Goal: Task Accomplishment & Management: Use online tool/utility

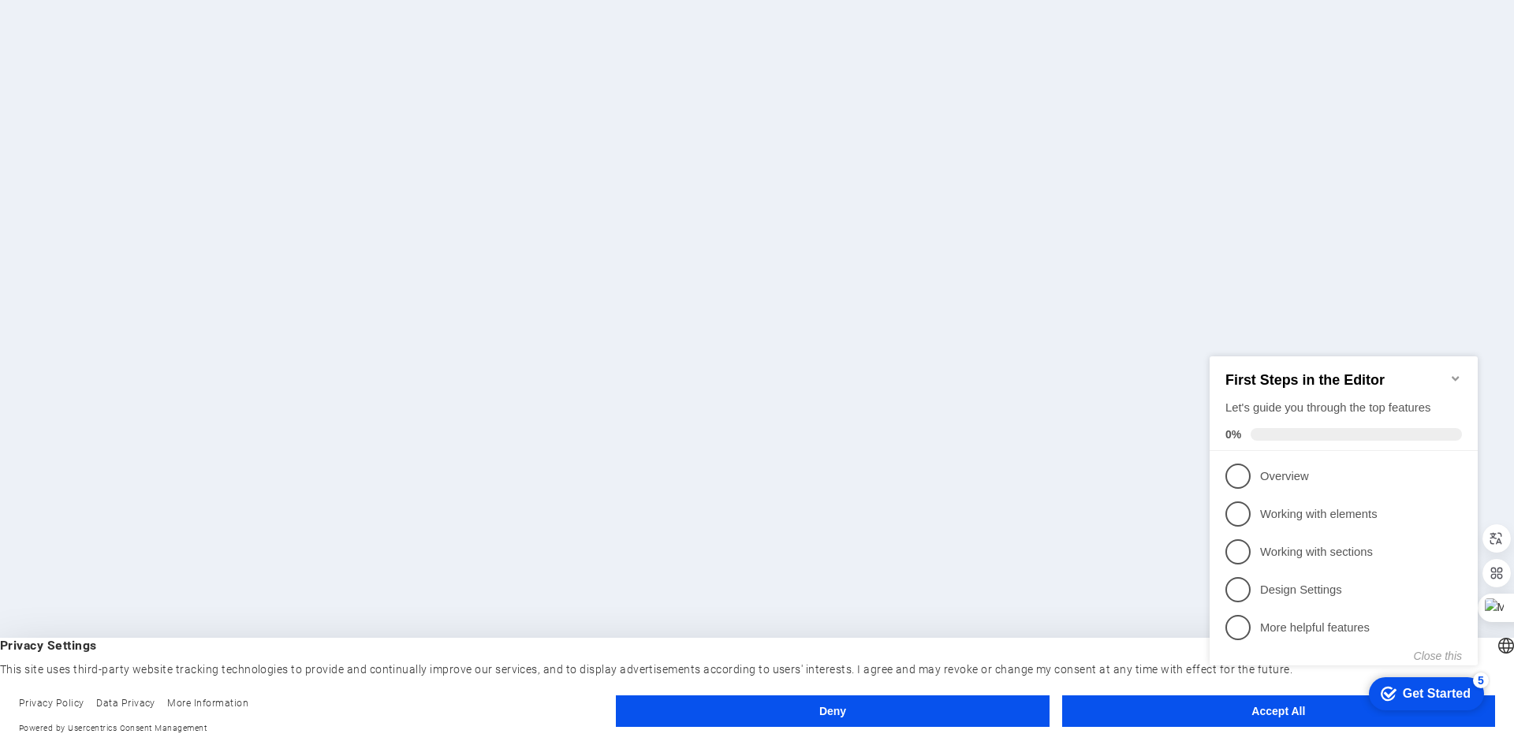
click at [1207, 710] on div "checkmark Get Started 5 First Steps in the Editor Let's guide you through the t…" at bounding box center [1346, 524] width 287 height 383
click at [1457, 375] on icon "Minimize checklist" at bounding box center [1455, 377] width 7 height 5
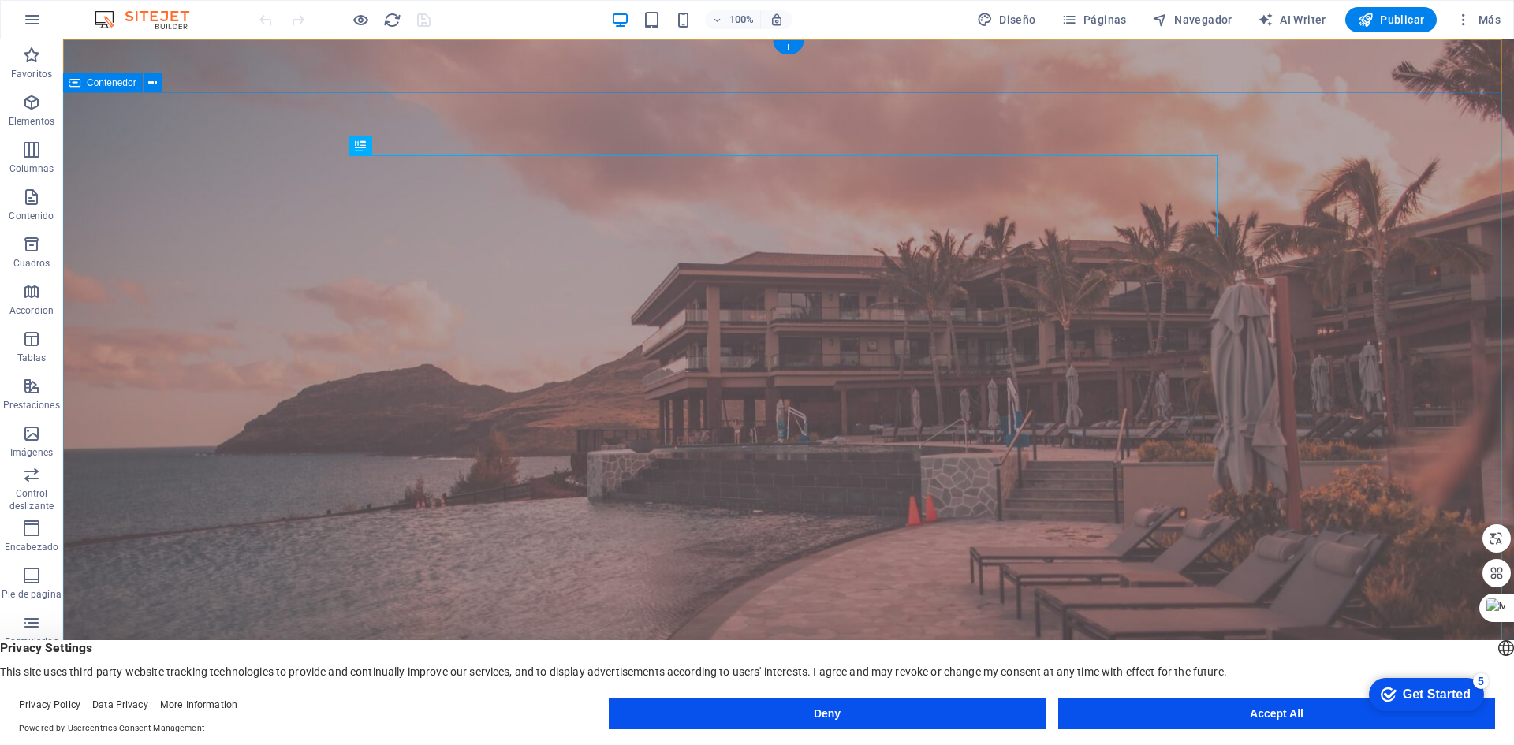
scroll to position [79, 0]
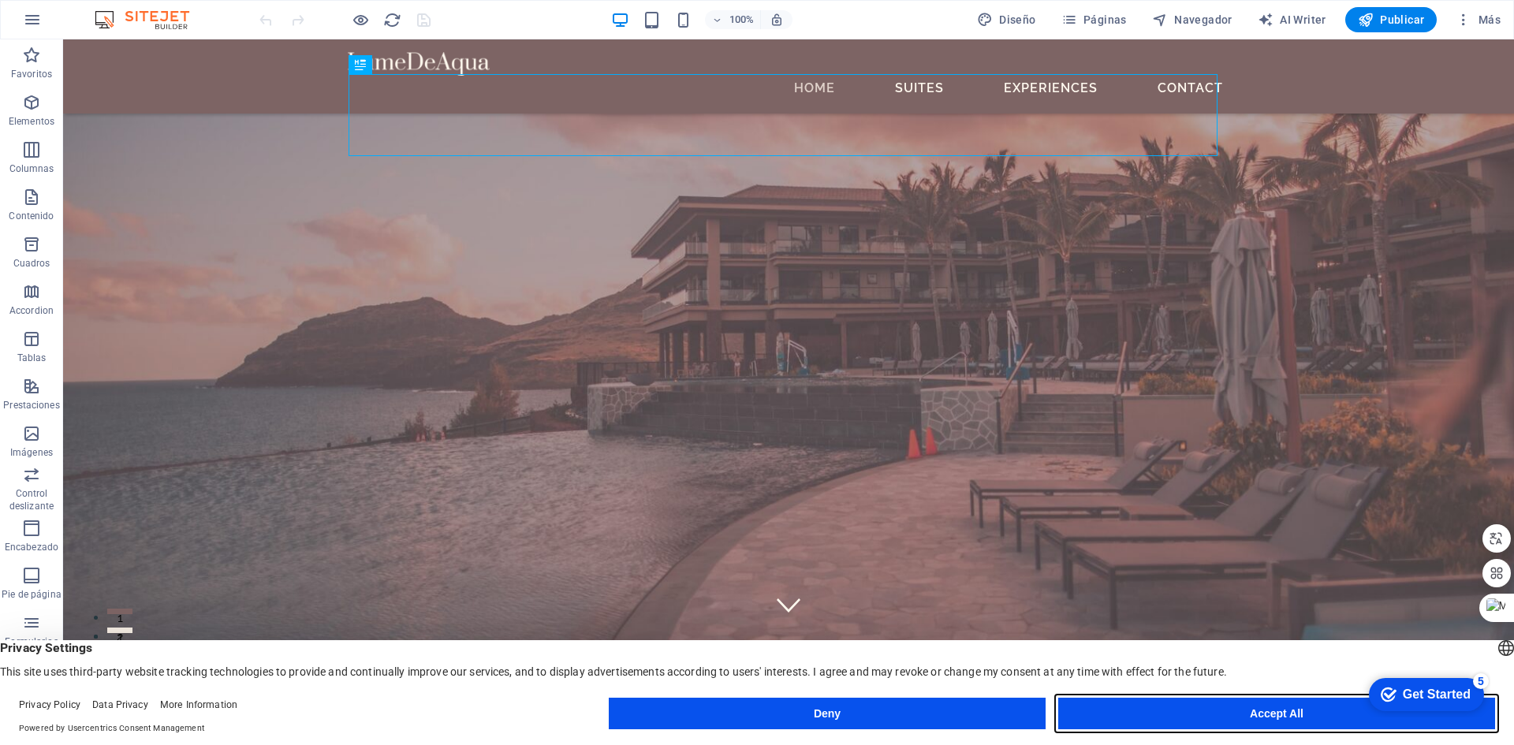
drag, startPoint x: 1228, startPoint y: 714, endPoint x: 1165, endPoint y: 676, distance: 74.0
click at [0, 0] on button "Accept All" at bounding box center [0, 0] width 0 height 0
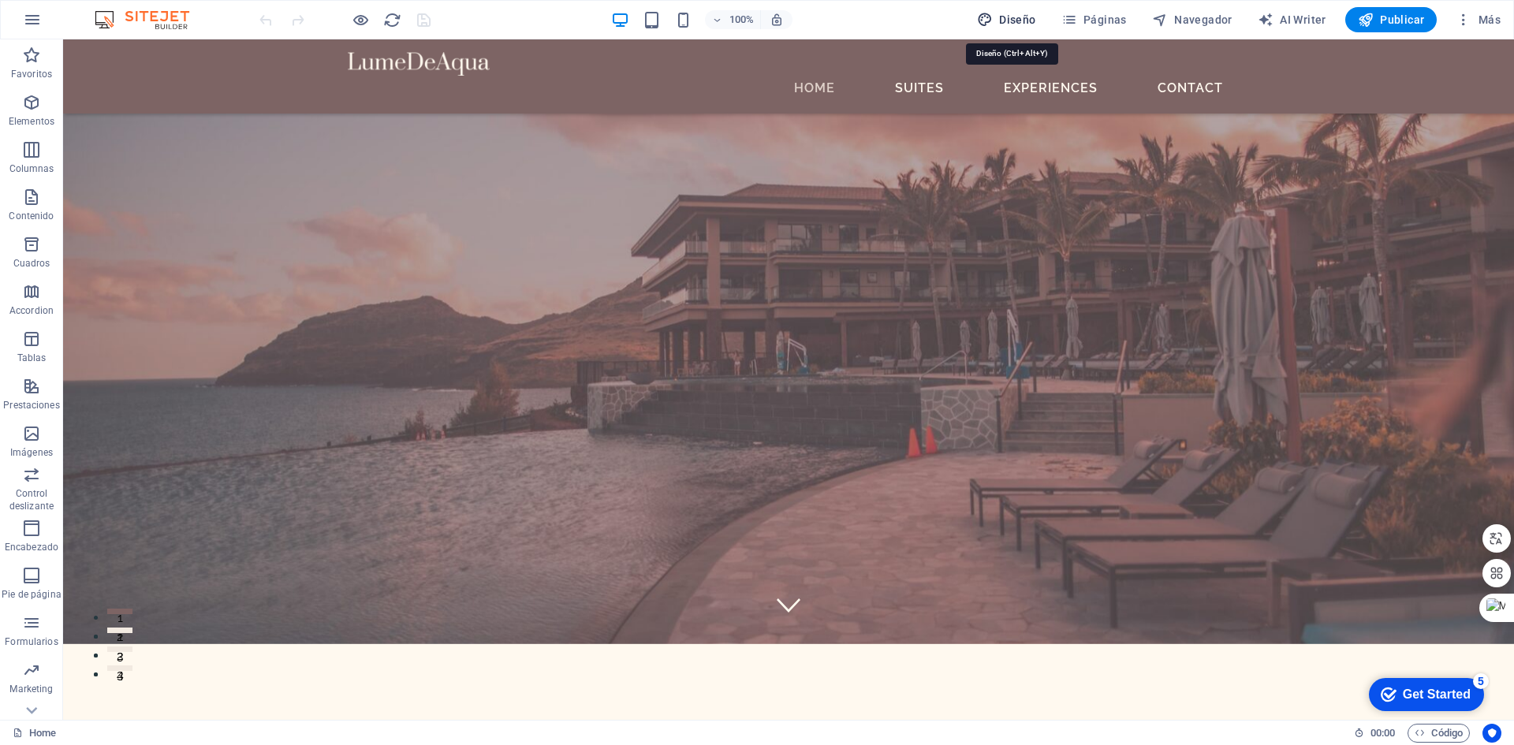
click at [0, 0] on span "Diseño" at bounding box center [0, 0] width 0 height 0
select select "500"
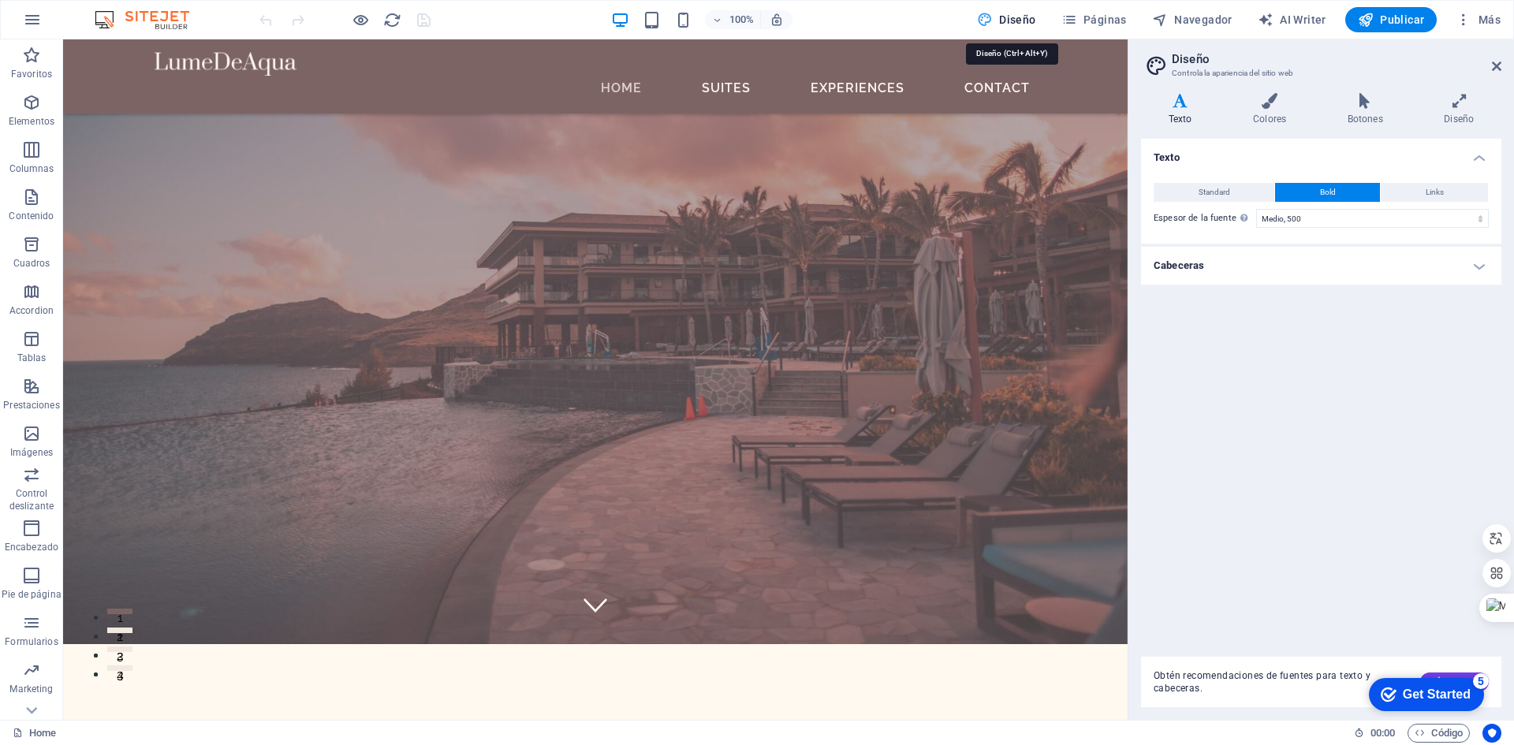
click at [0, 0] on span "Diseño" at bounding box center [0, 0] width 0 height 0
click at [1495, 65] on icon at bounding box center [1496, 66] width 9 height 13
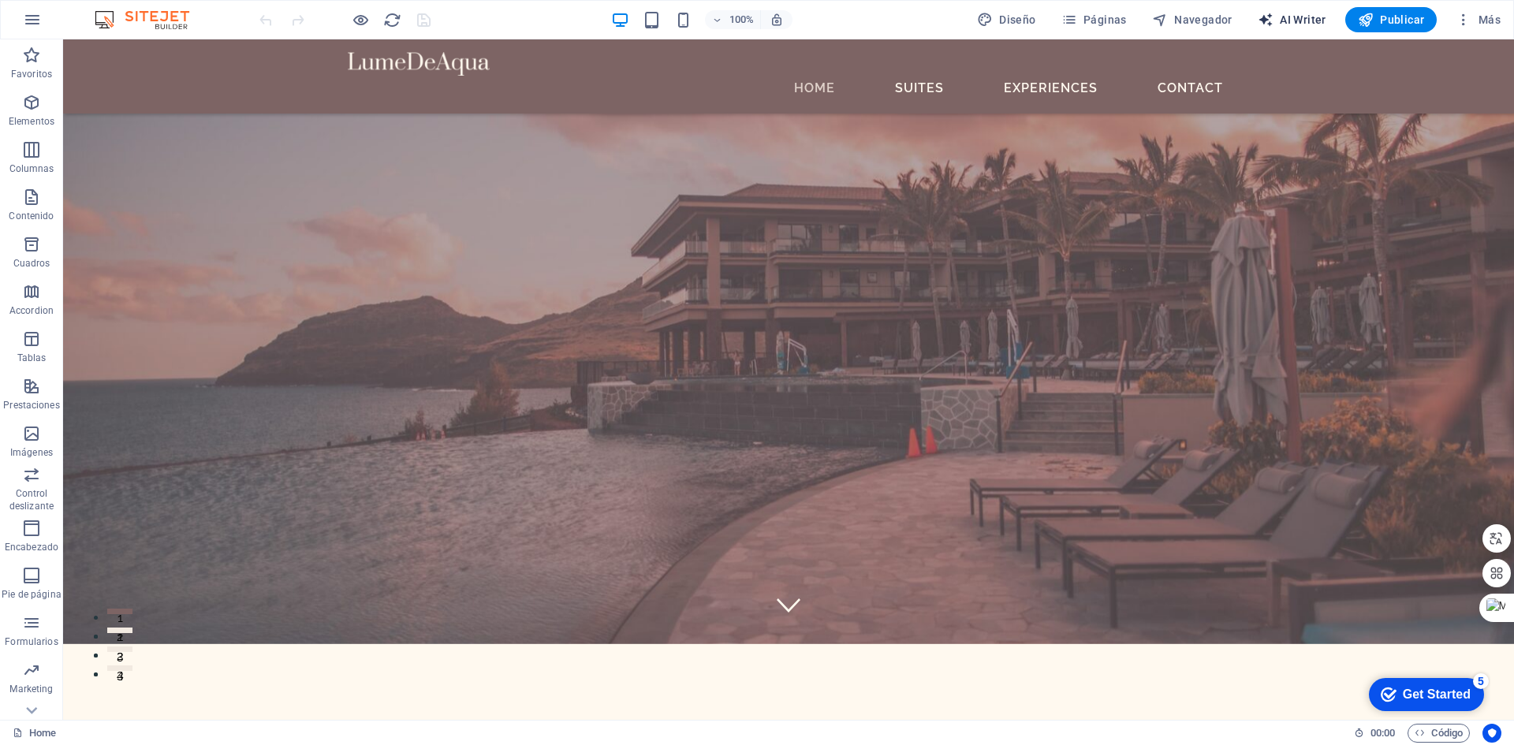
select select "English"
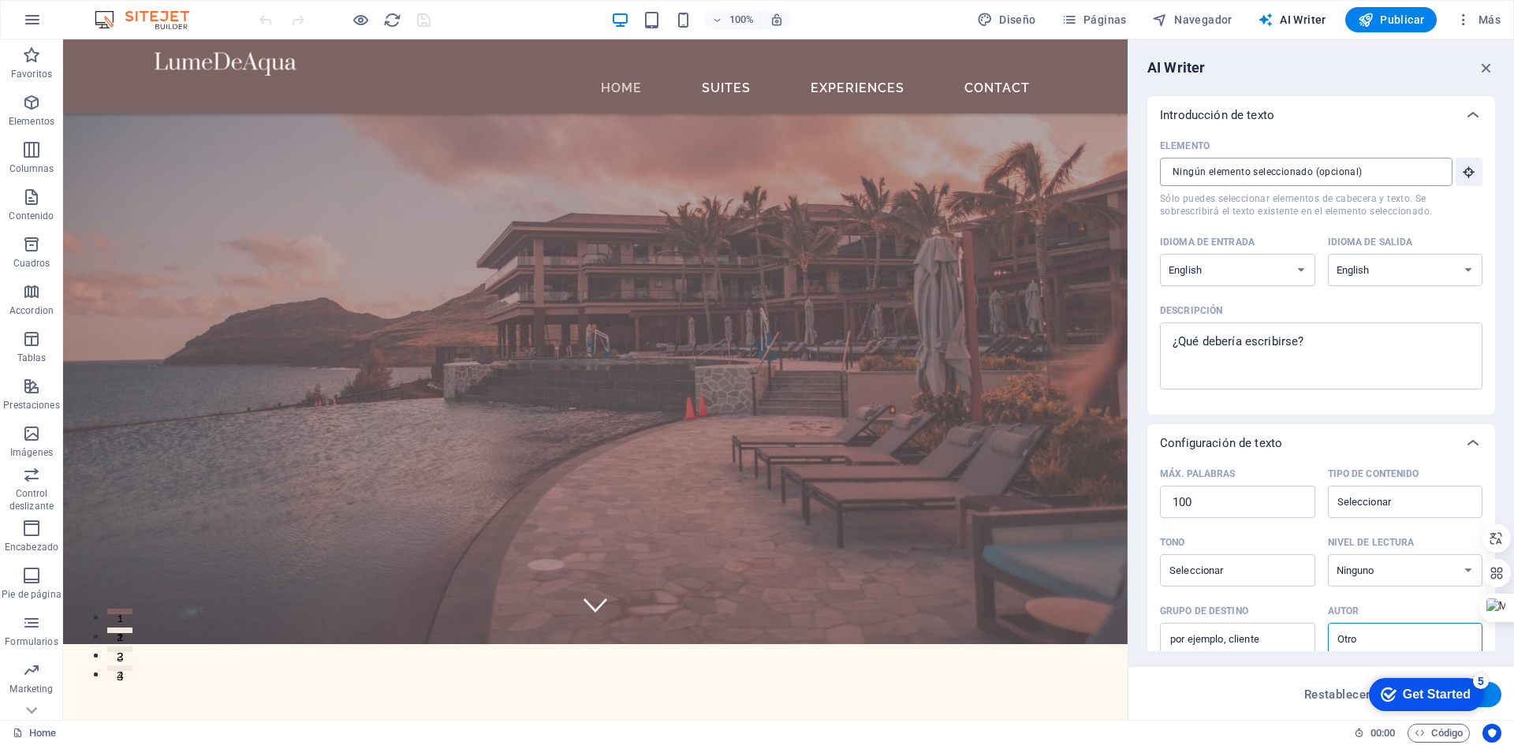
click at [1407, 173] on input "Elemento ​ Sólo puedes seleccionar elementos de cabecera y texto. Se sobrescrib…" at bounding box center [1300, 172] width 281 height 28
drag, startPoint x: 1489, startPoint y: 66, endPoint x: 1426, endPoint y: 28, distance: 74.0
click at [1489, 66] on icon "button" at bounding box center [1486, 67] width 17 height 17
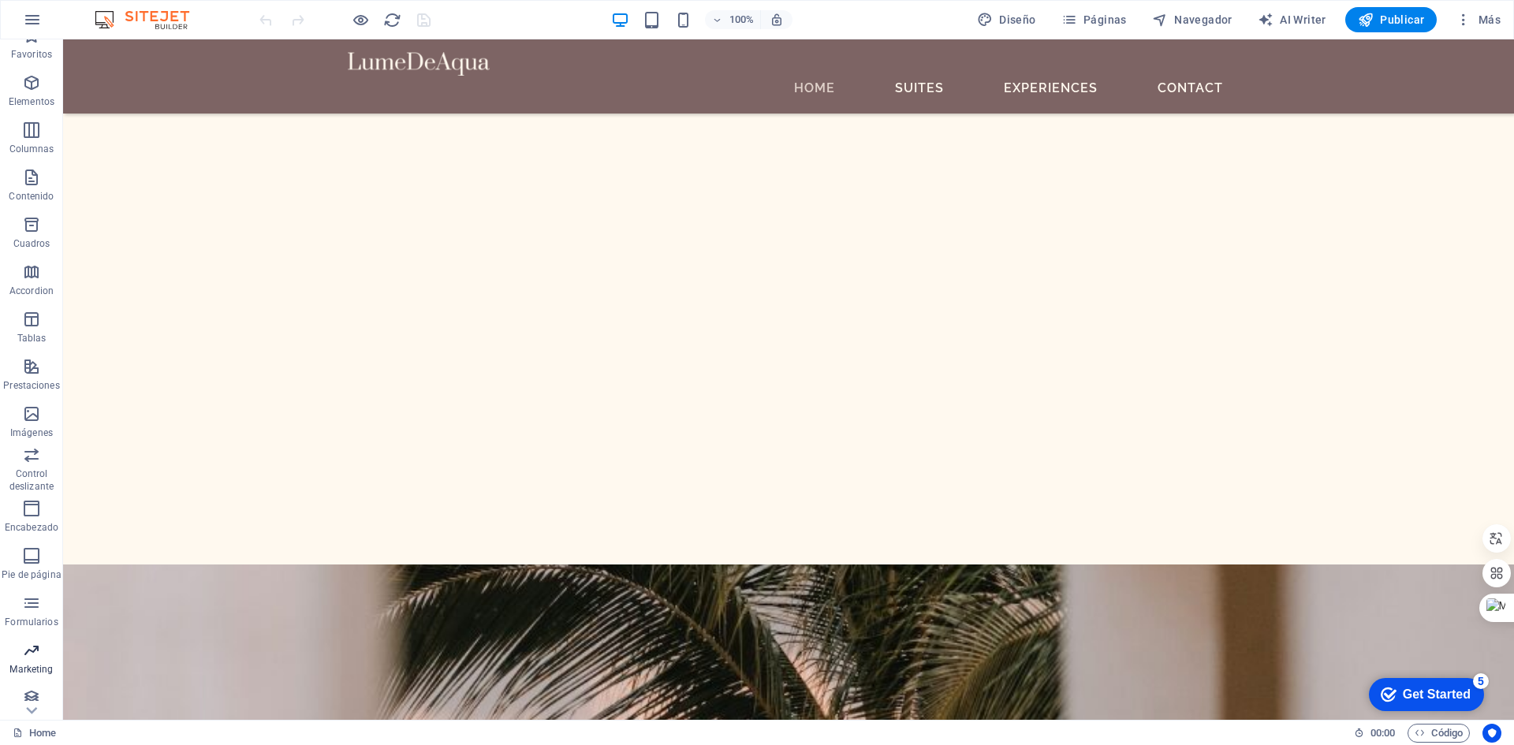
scroll to position [29, 0]
click at [34, 693] on icon "button" at bounding box center [31, 688] width 19 height 19
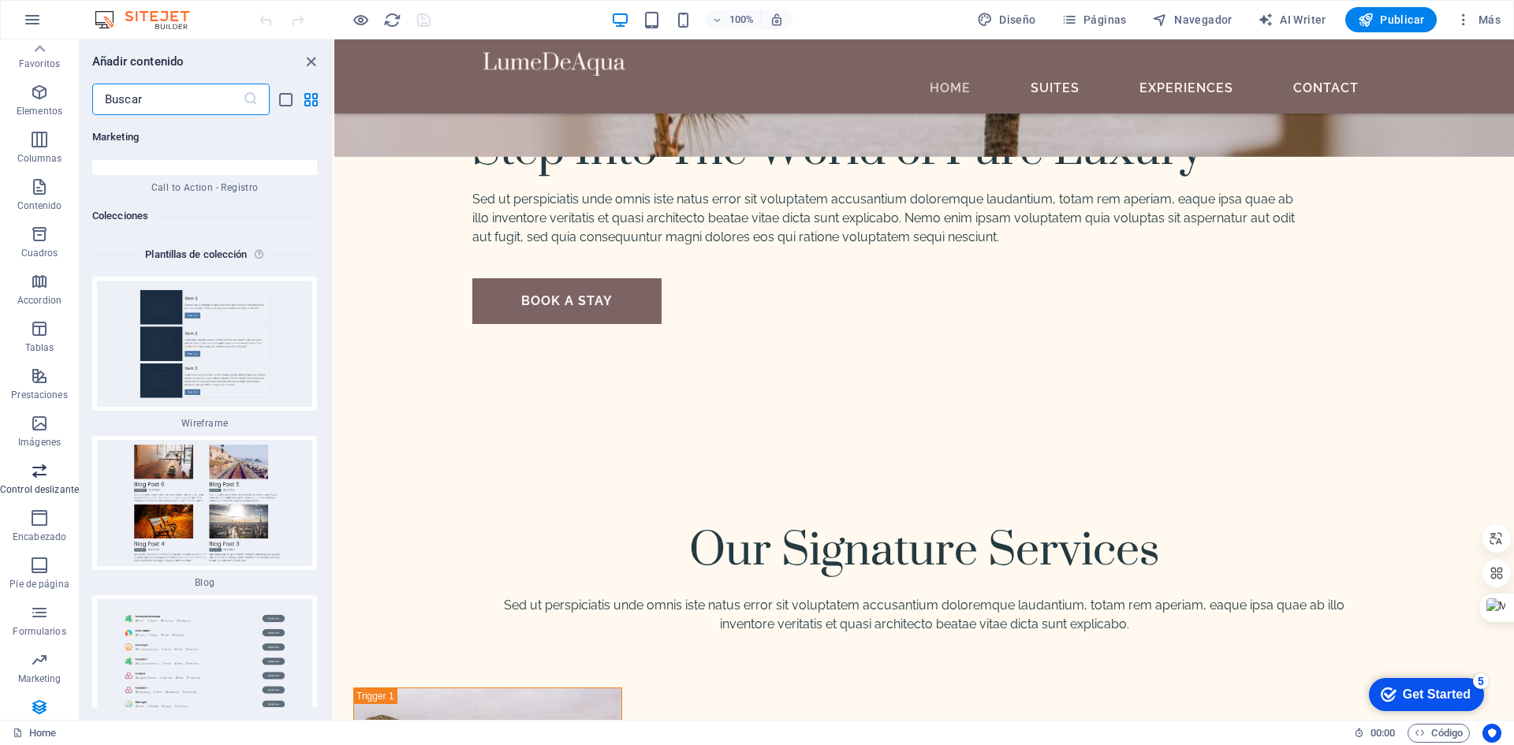
scroll to position [0, 0]
click at [35, 296] on icon "button" at bounding box center [39, 291] width 19 height 19
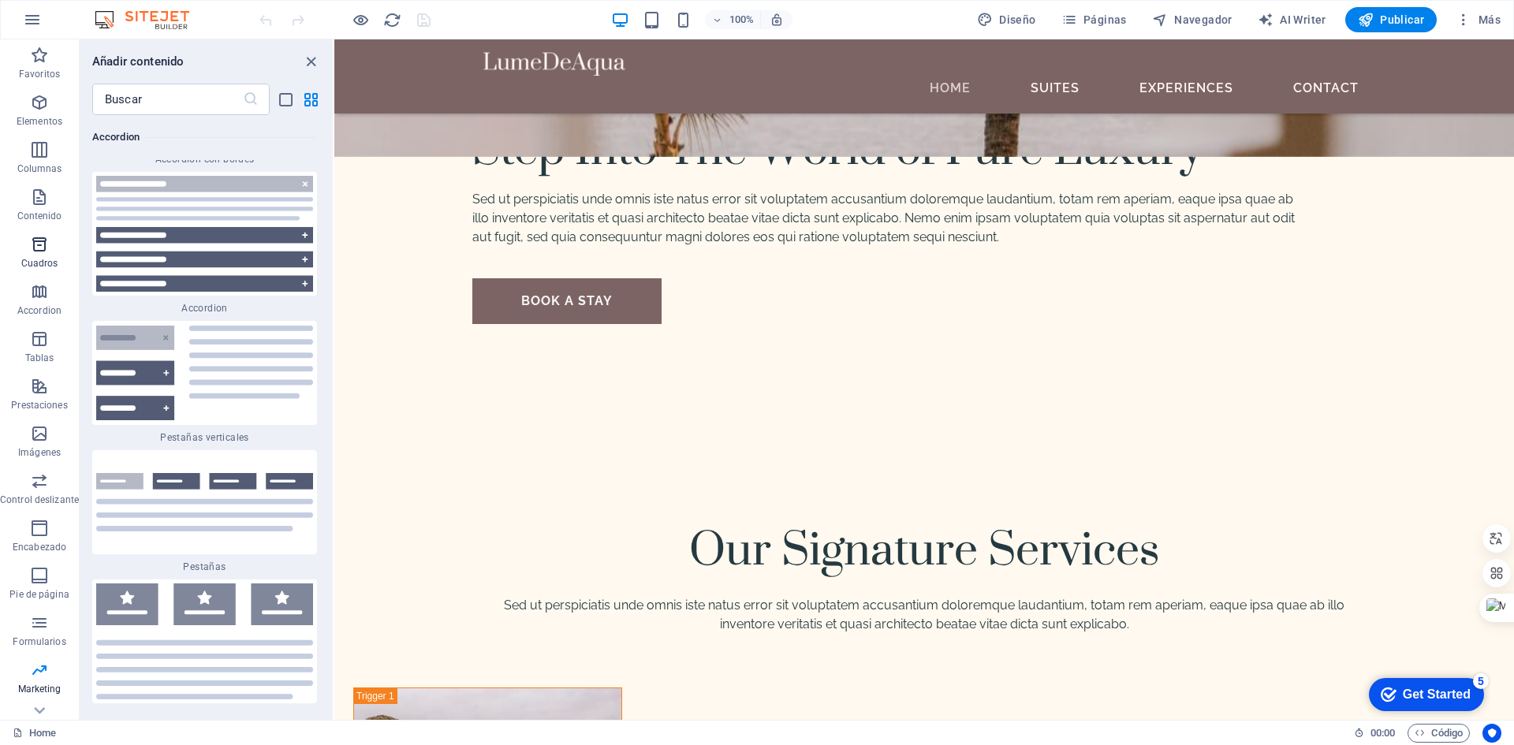
scroll to position [9796, 0]
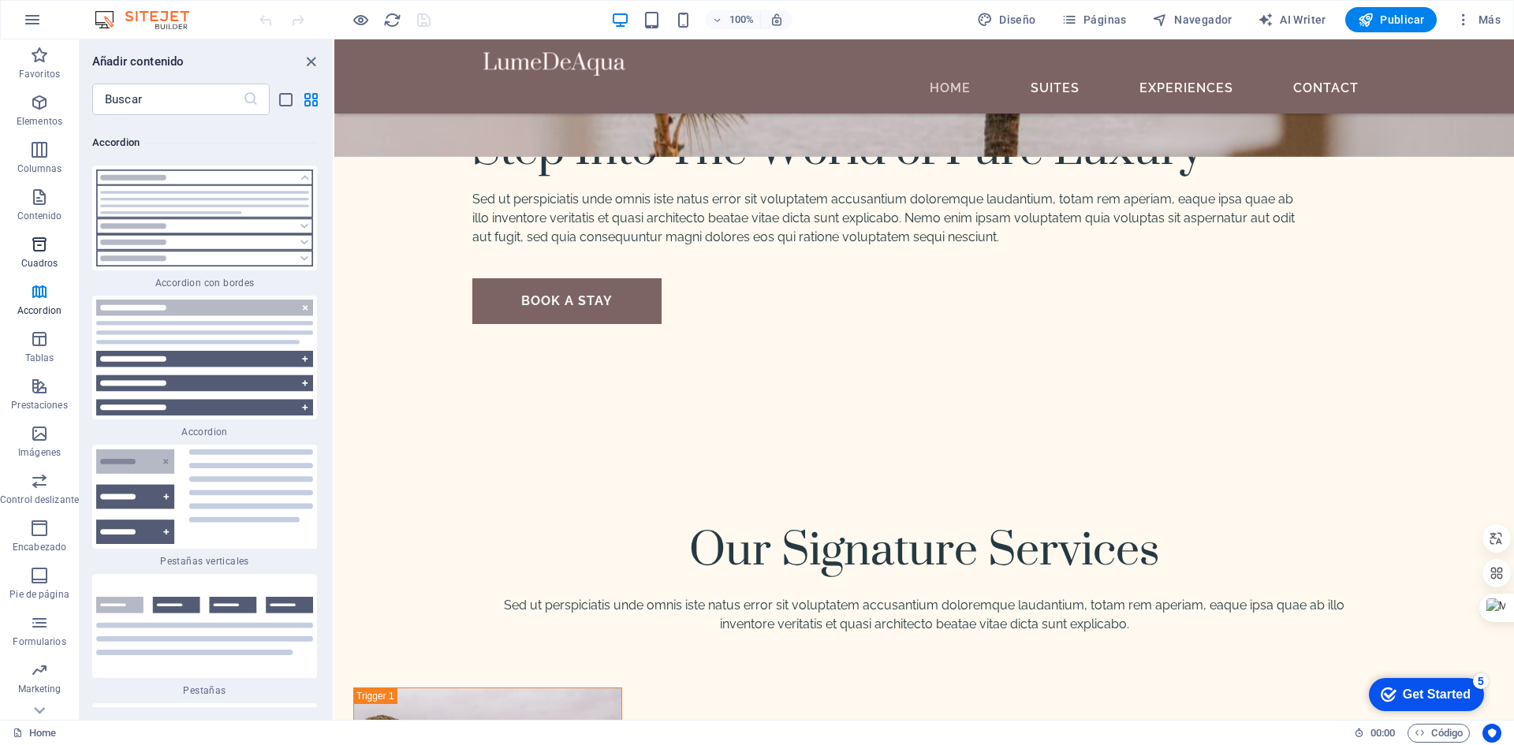
click at [39, 240] on icon "button" at bounding box center [39, 244] width 19 height 19
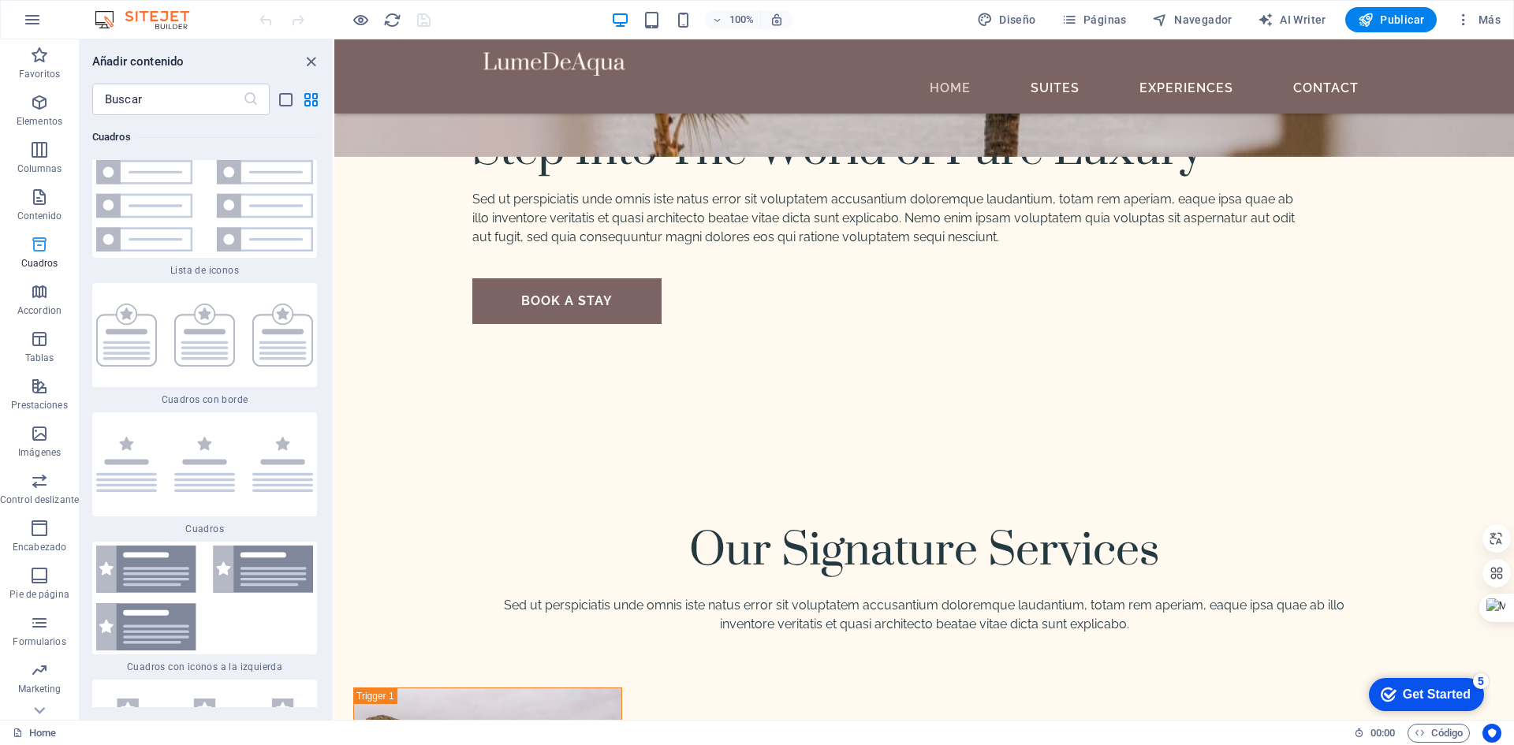
scroll to position [8528, 0]
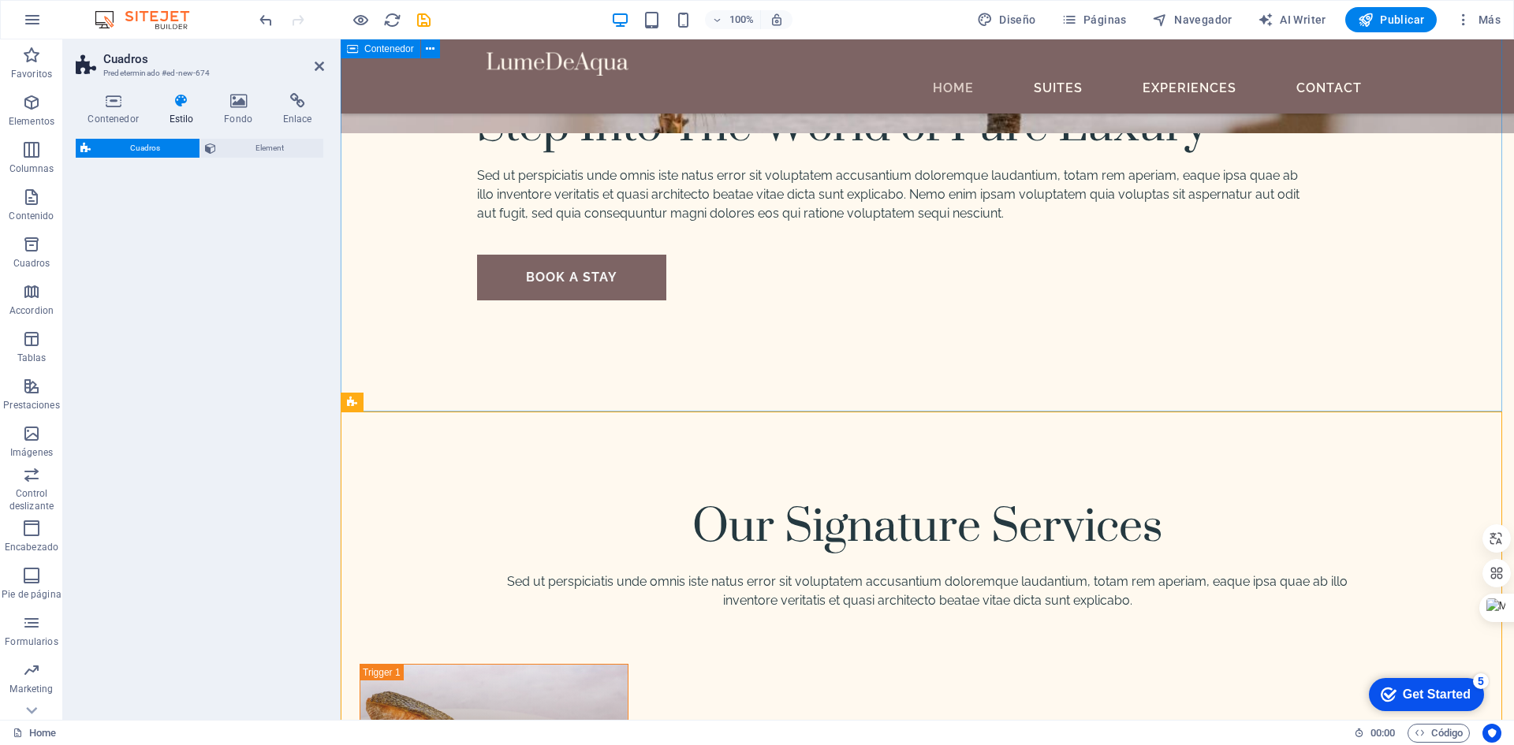
select select "rem"
select select "preset-boxes-v3-border"
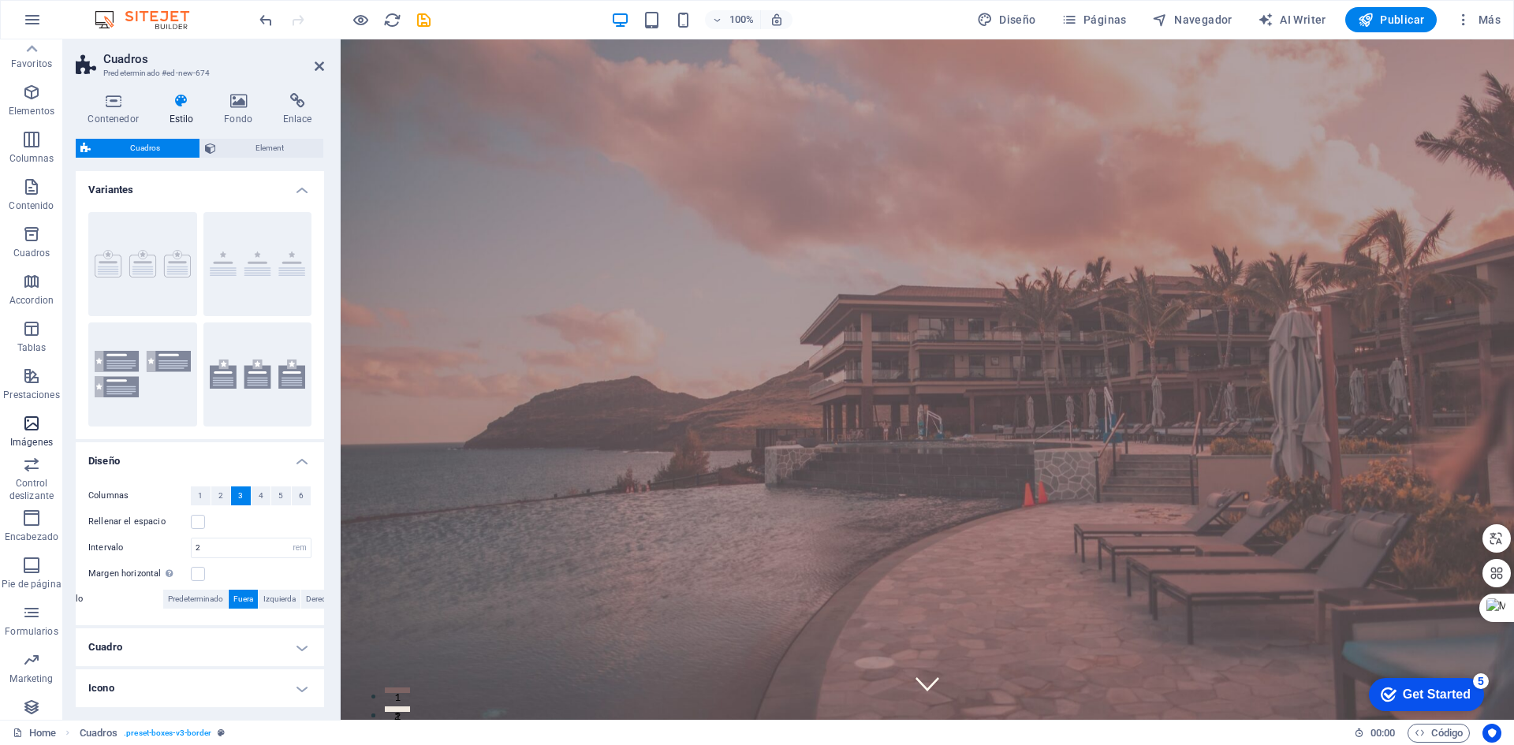
scroll to position [0, 0]
click at [0, 0] on icon "button" at bounding box center [0, 0] width 0 height 0
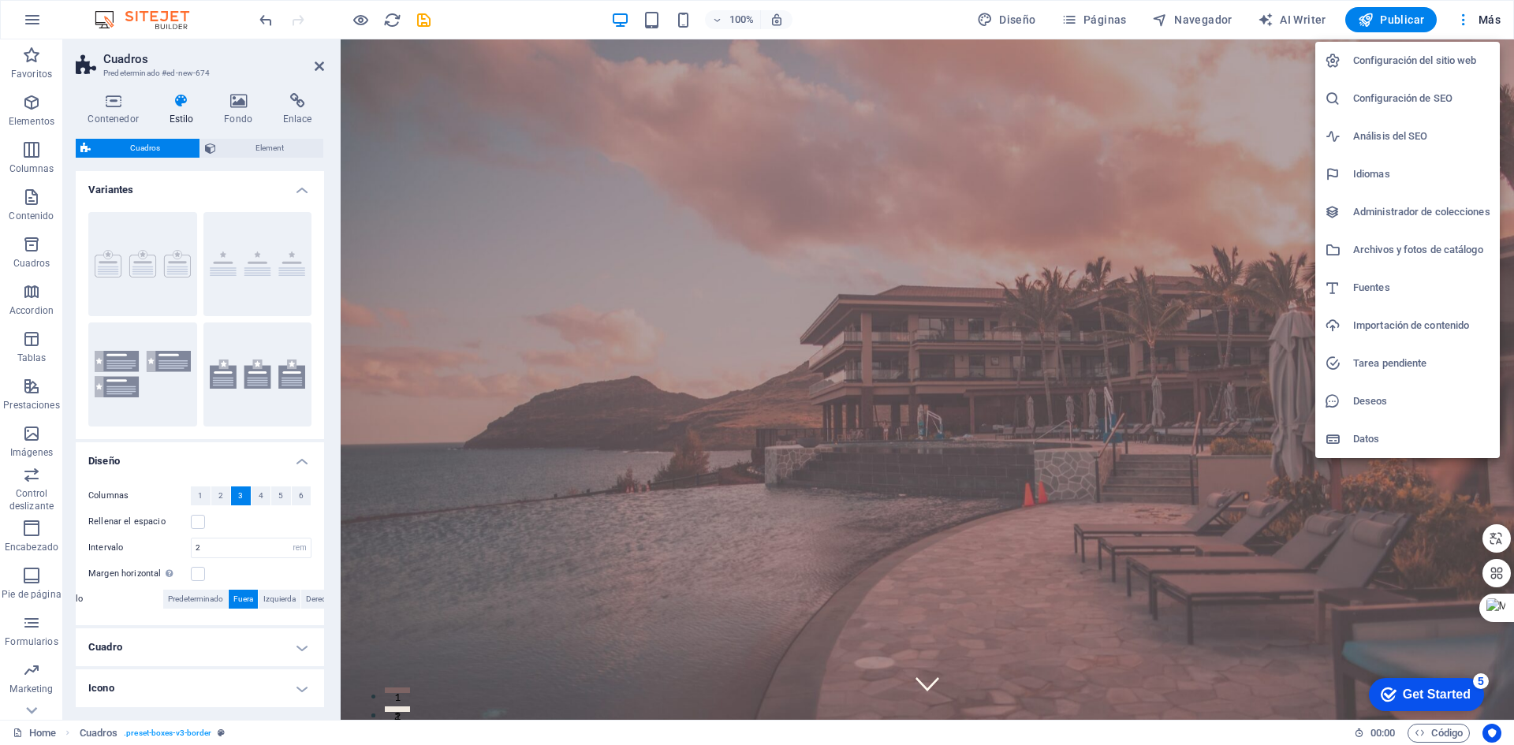
click at [1490, 21] on div at bounding box center [757, 372] width 1514 height 745
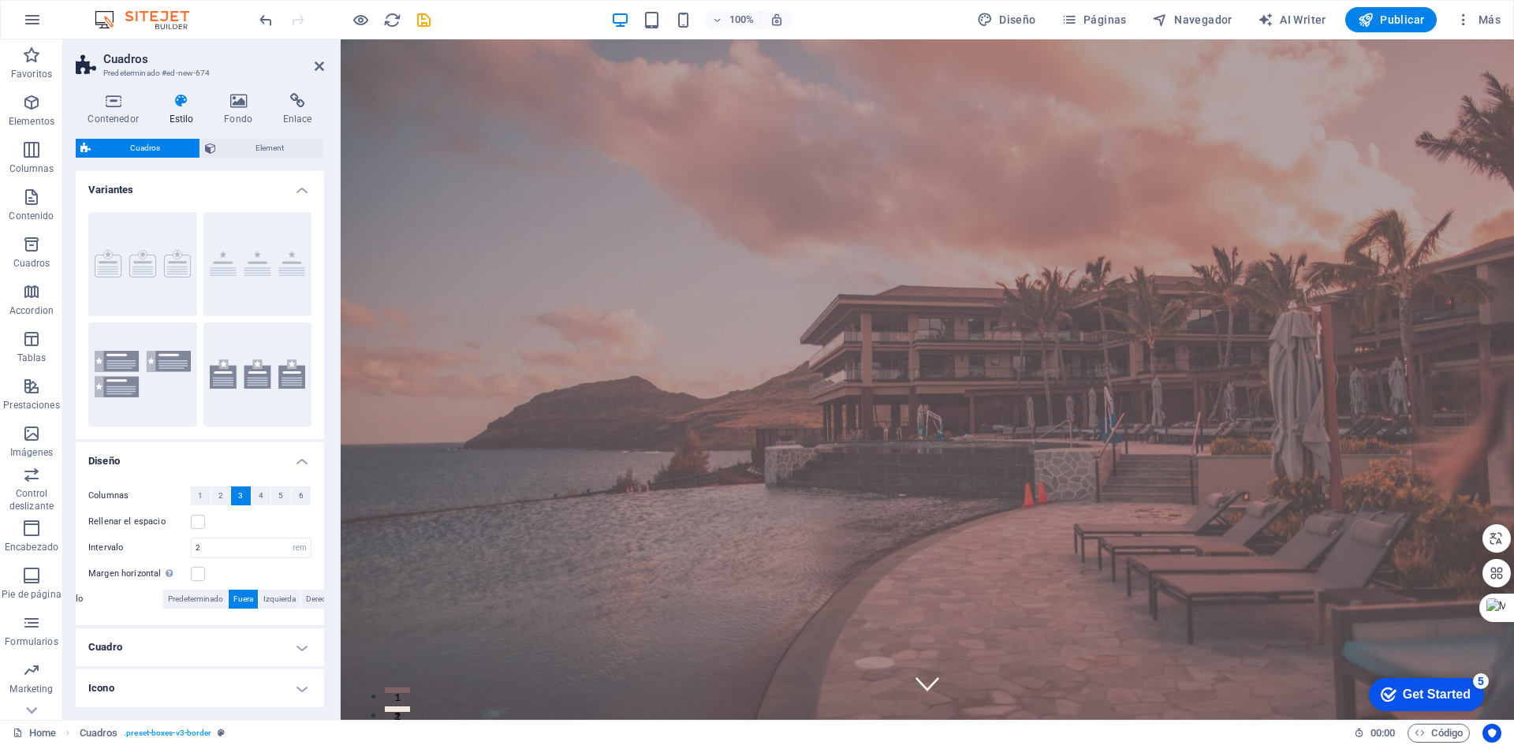
click at [0, 0] on span "Más" at bounding box center [0, 0] width 0 height 0
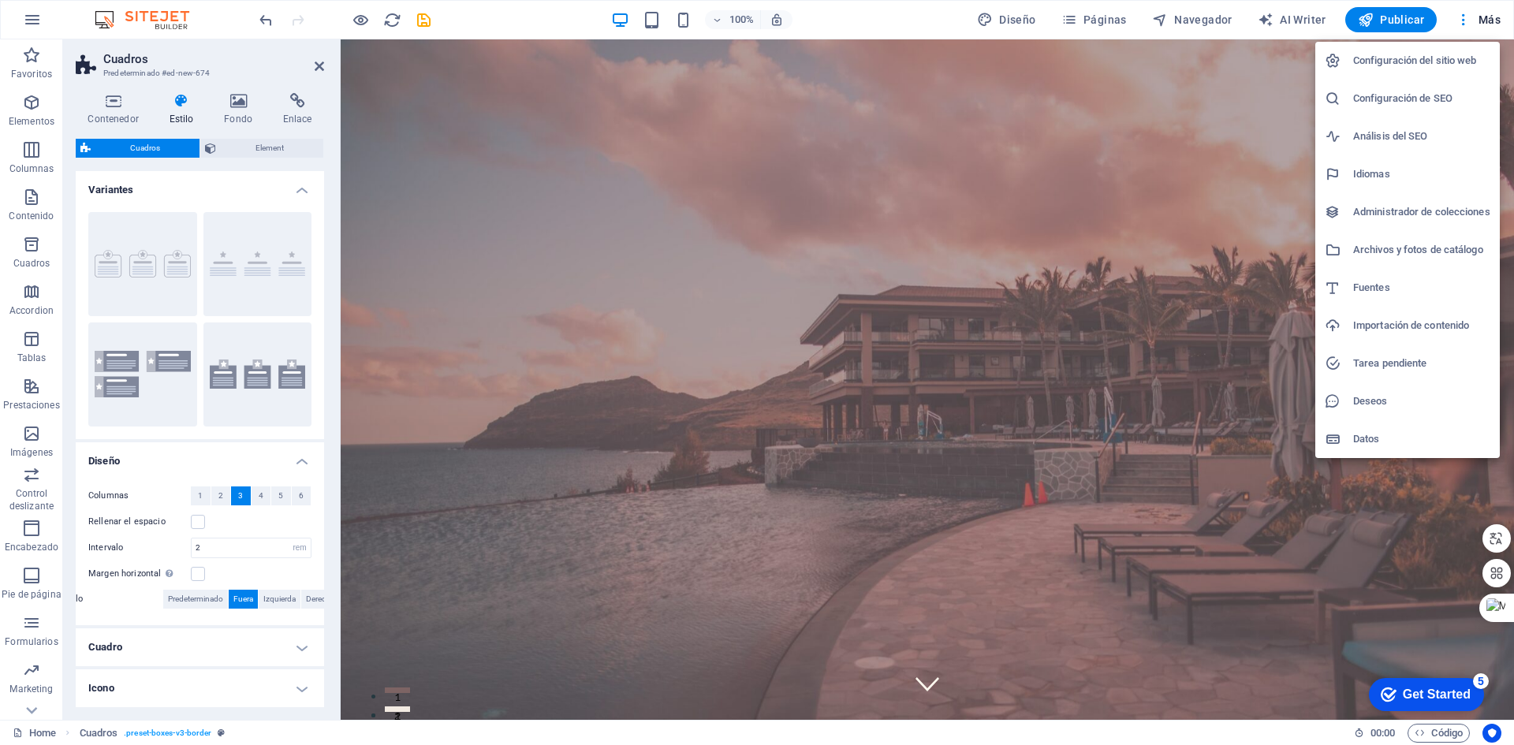
click at [1492, 17] on div at bounding box center [757, 372] width 1514 height 745
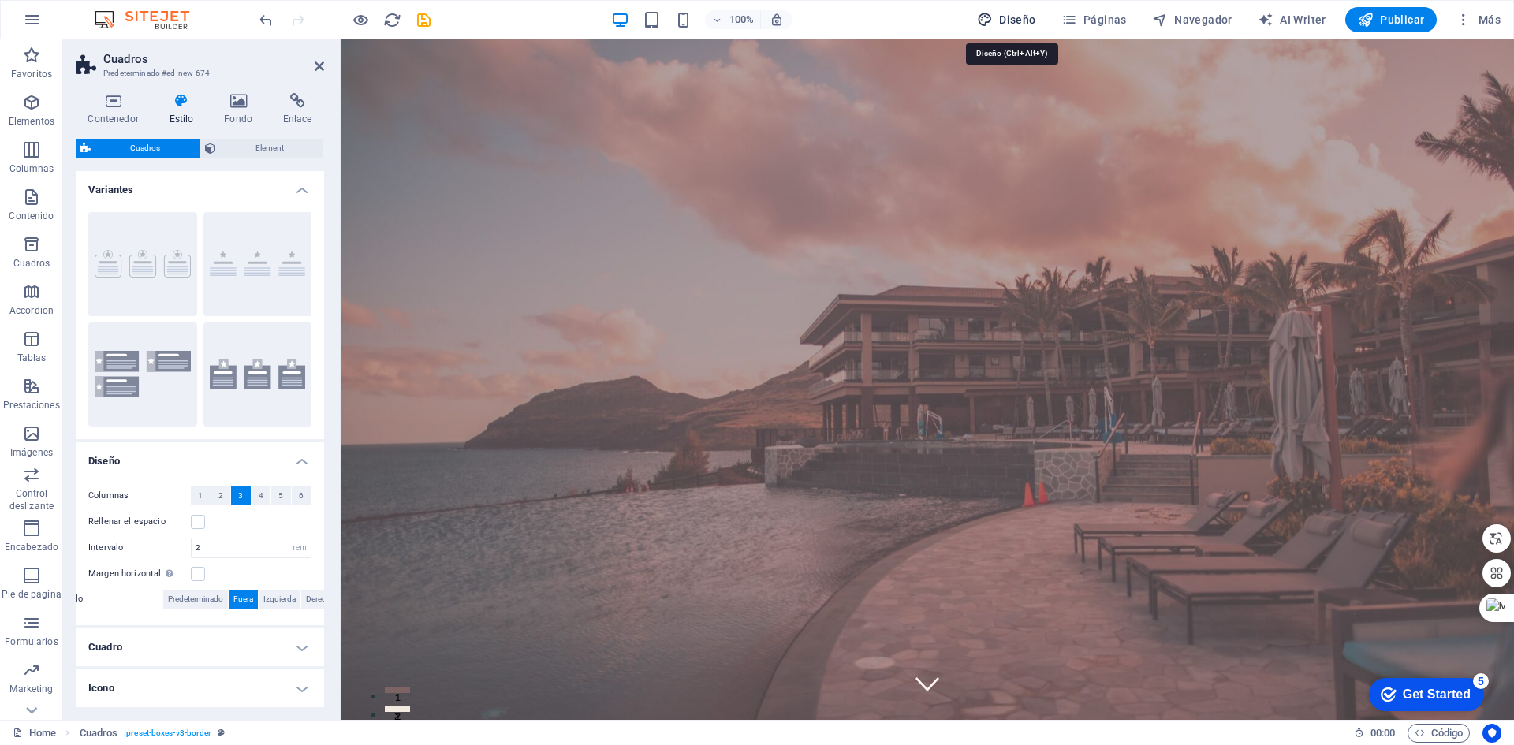
click at [0, 0] on span "Diseño" at bounding box center [0, 0] width 0 height 0
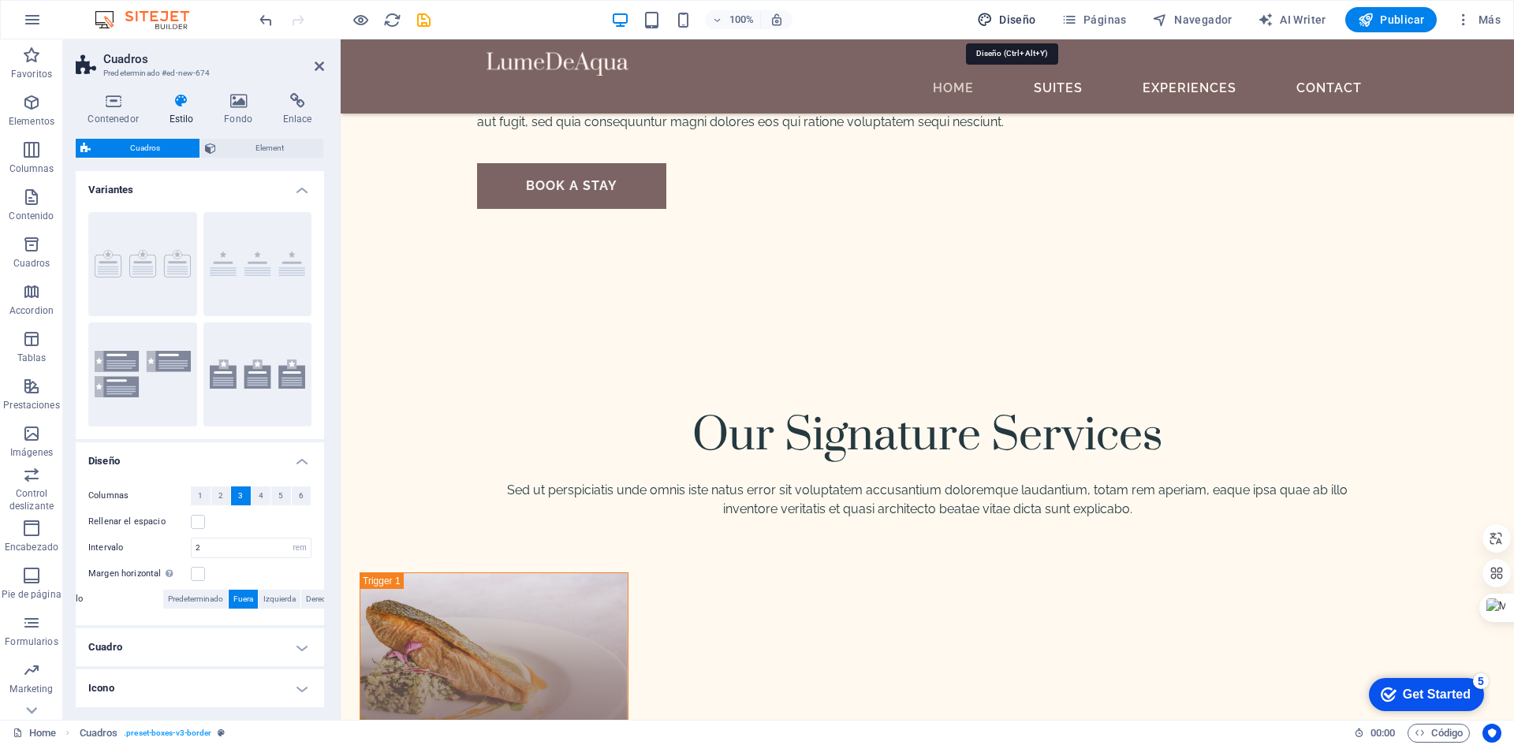
select select "500"
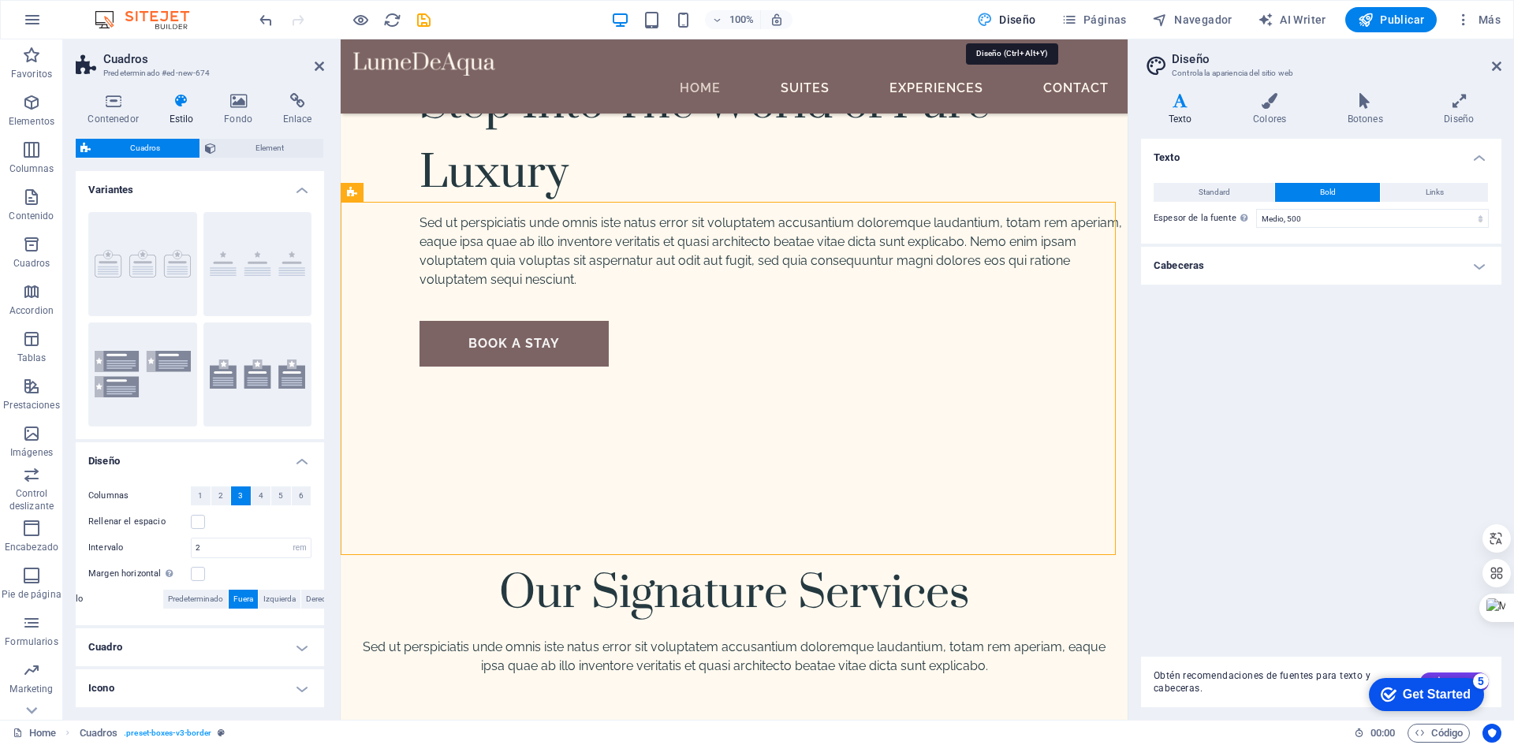
scroll to position [5437, 0]
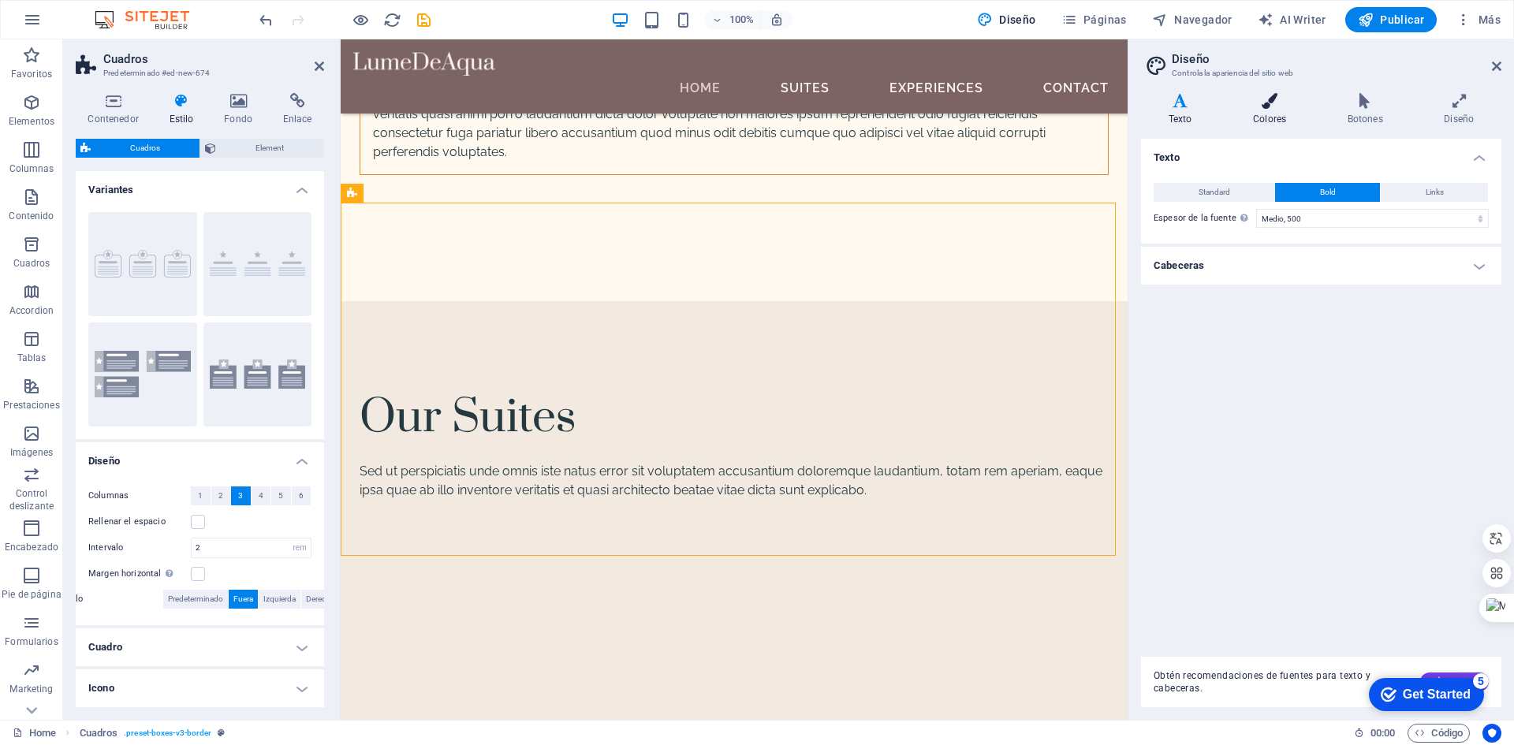
click at [1292, 107] on icon at bounding box center [1269, 101] width 88 height 16
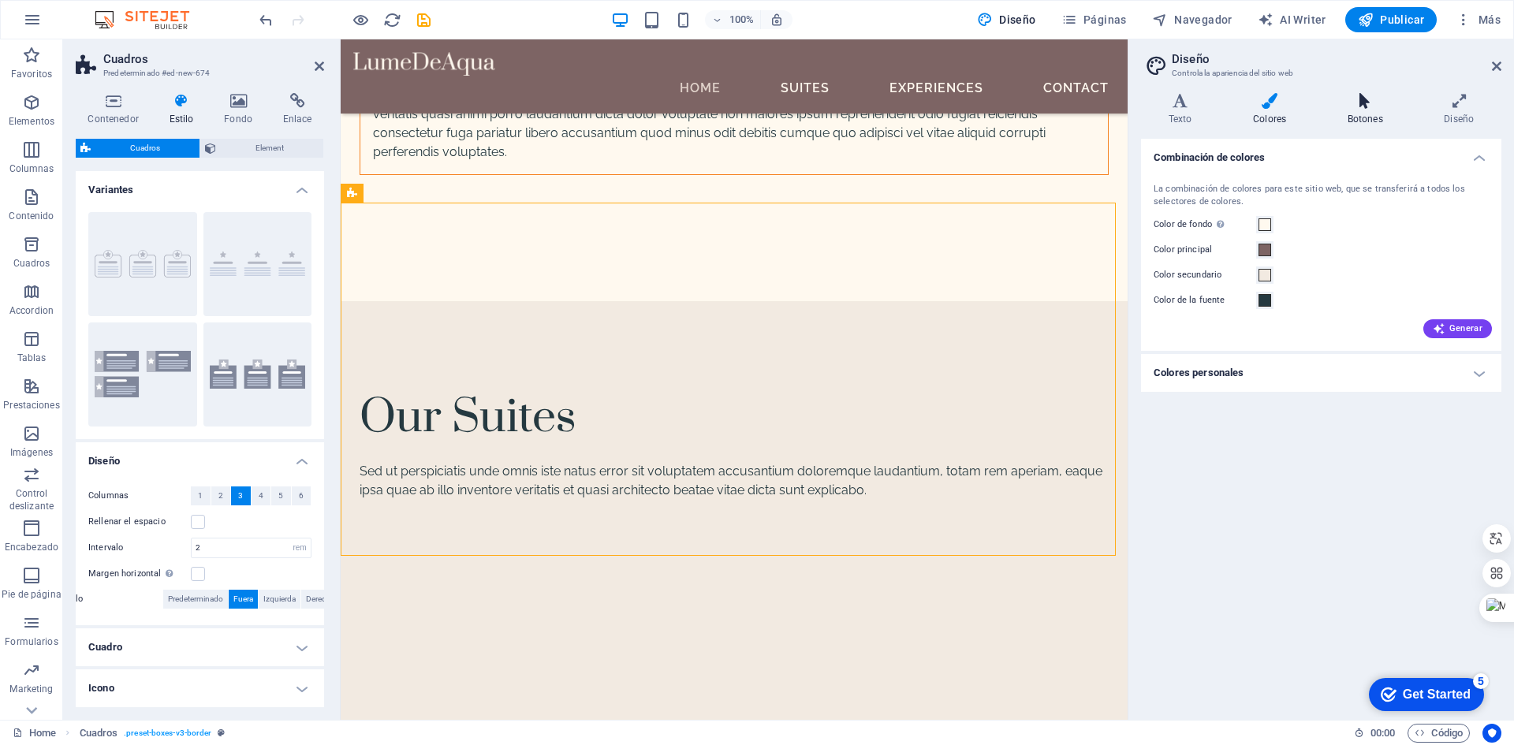
click at [1363, 101] on icon at bounding box center [1365, 101] width 91 height 16
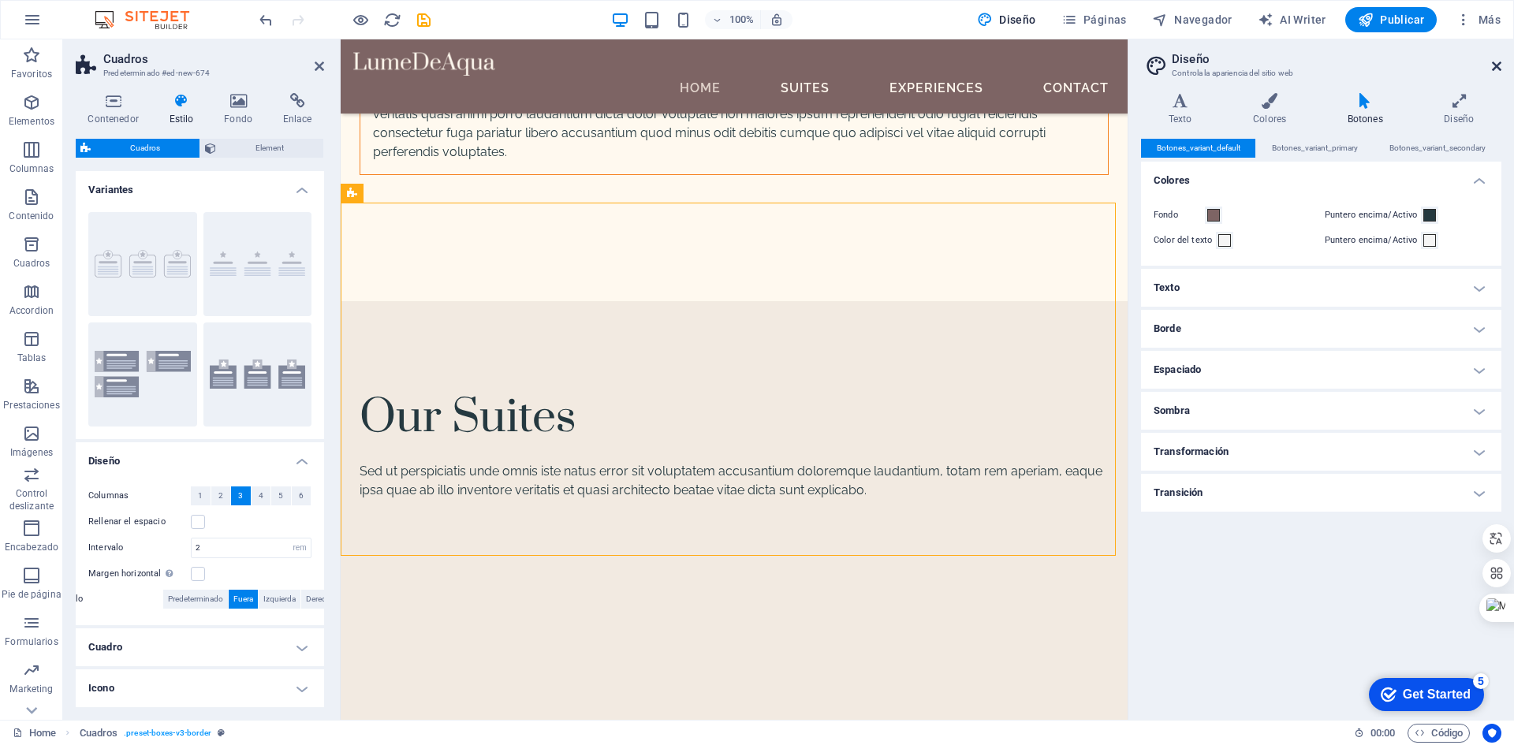
click at [1494, 67] on icon at bounding box center [1496, 66] width 9 height 13
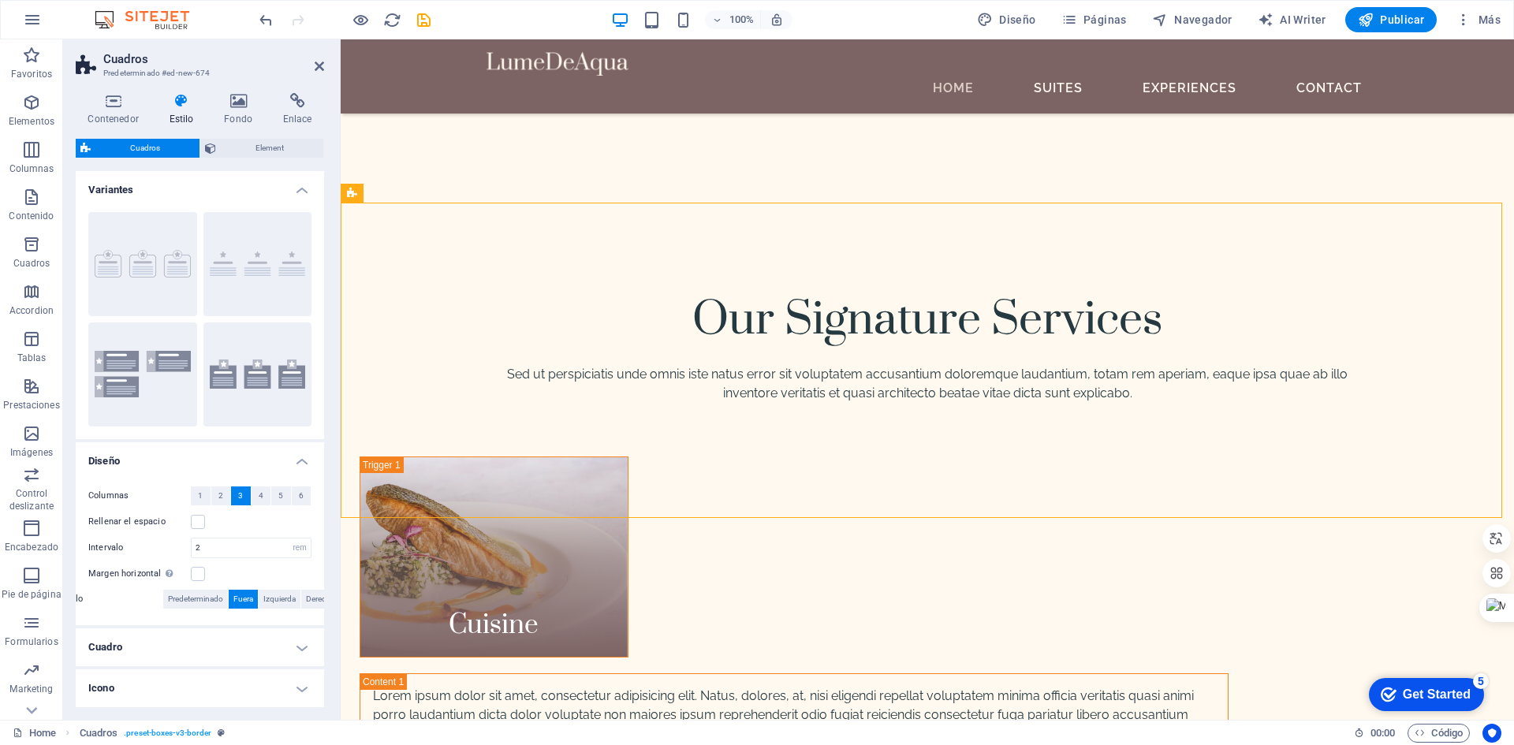
click at [1431, 689] on div "Get Started" at bounding box center [1437, 695] width 68 height 14
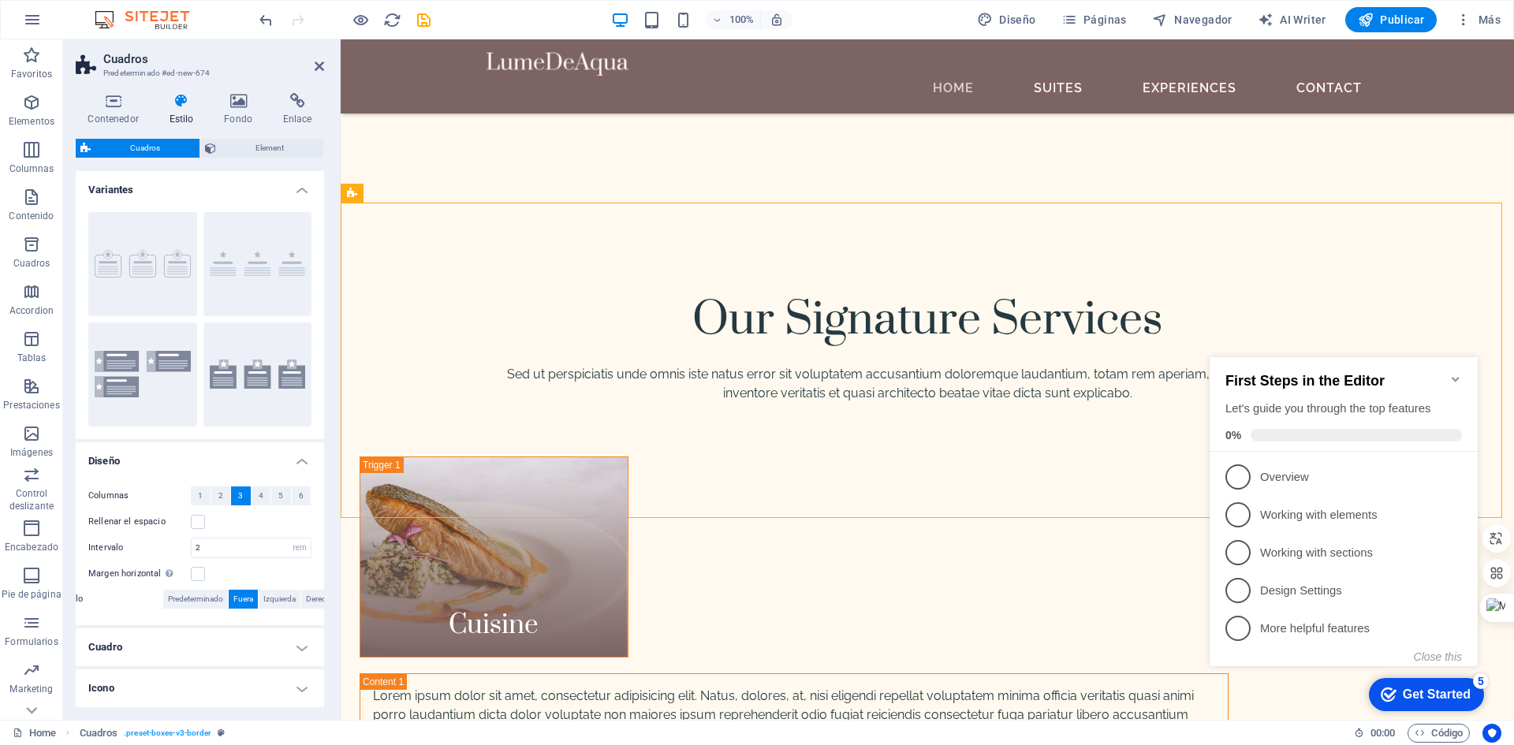
click at [1457, 373] on icon "Minimize checklist" at bounding box center [1455, 379] width 13 height 13
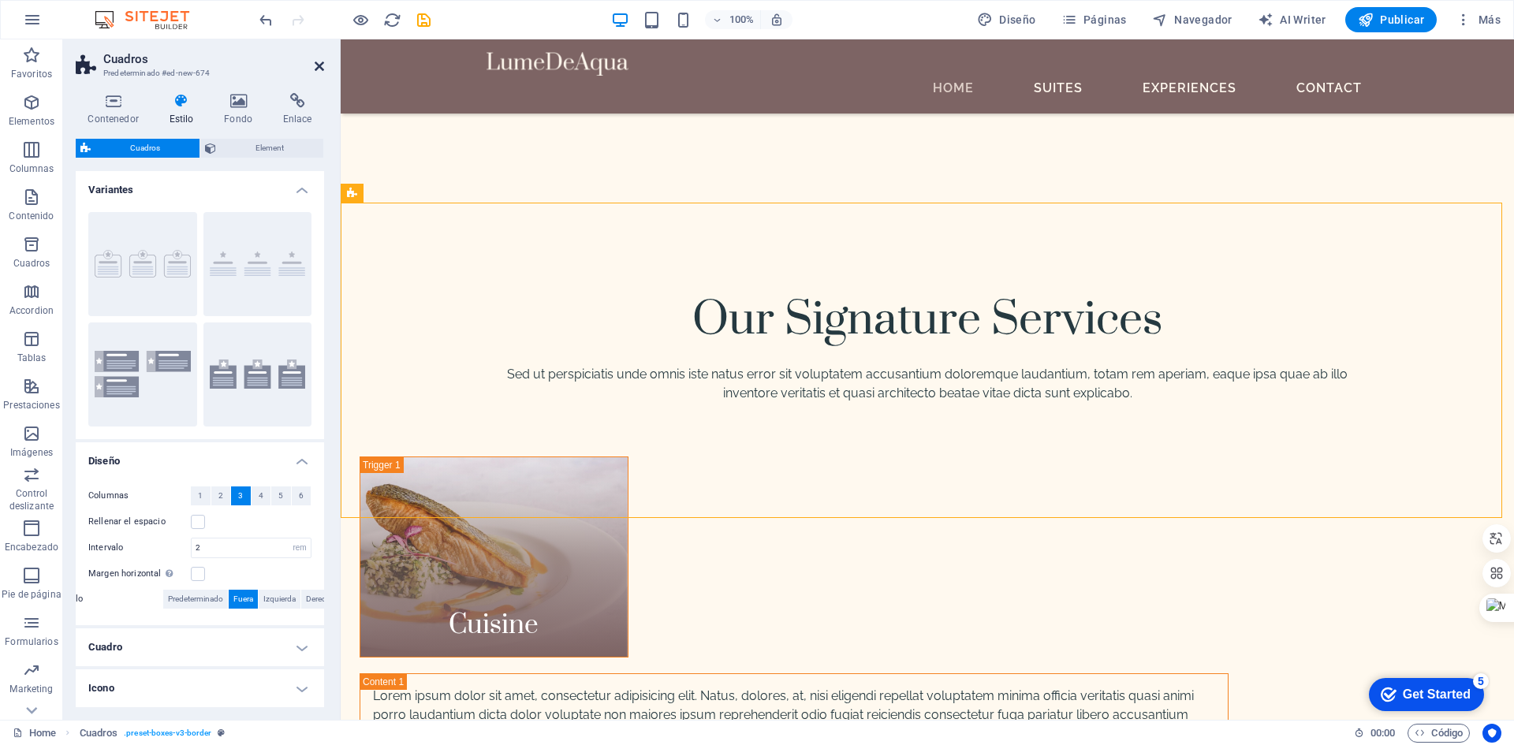
click at [316, 65] on icon at bounding box center [319, 66] width 9 height 13
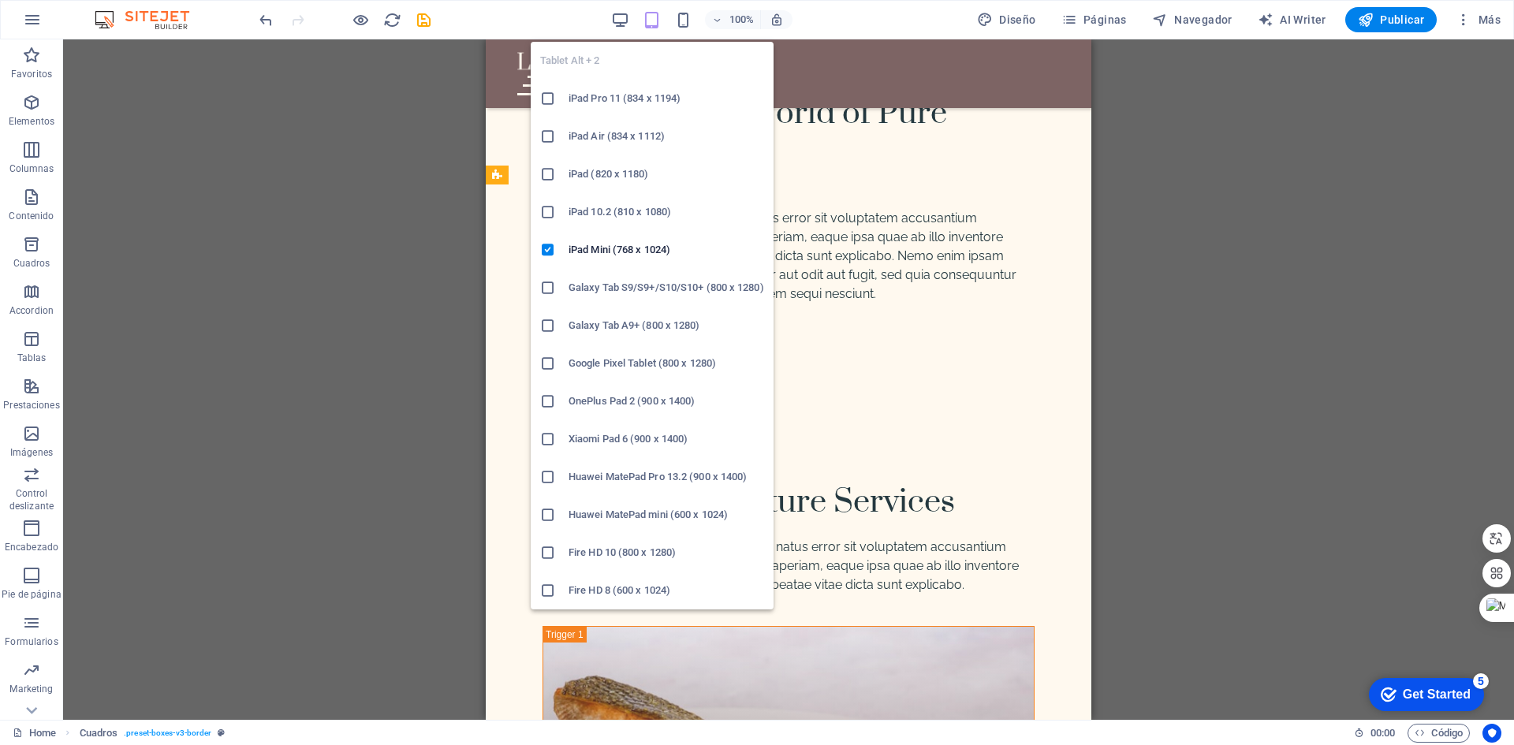
scroll to position [7050, 0]
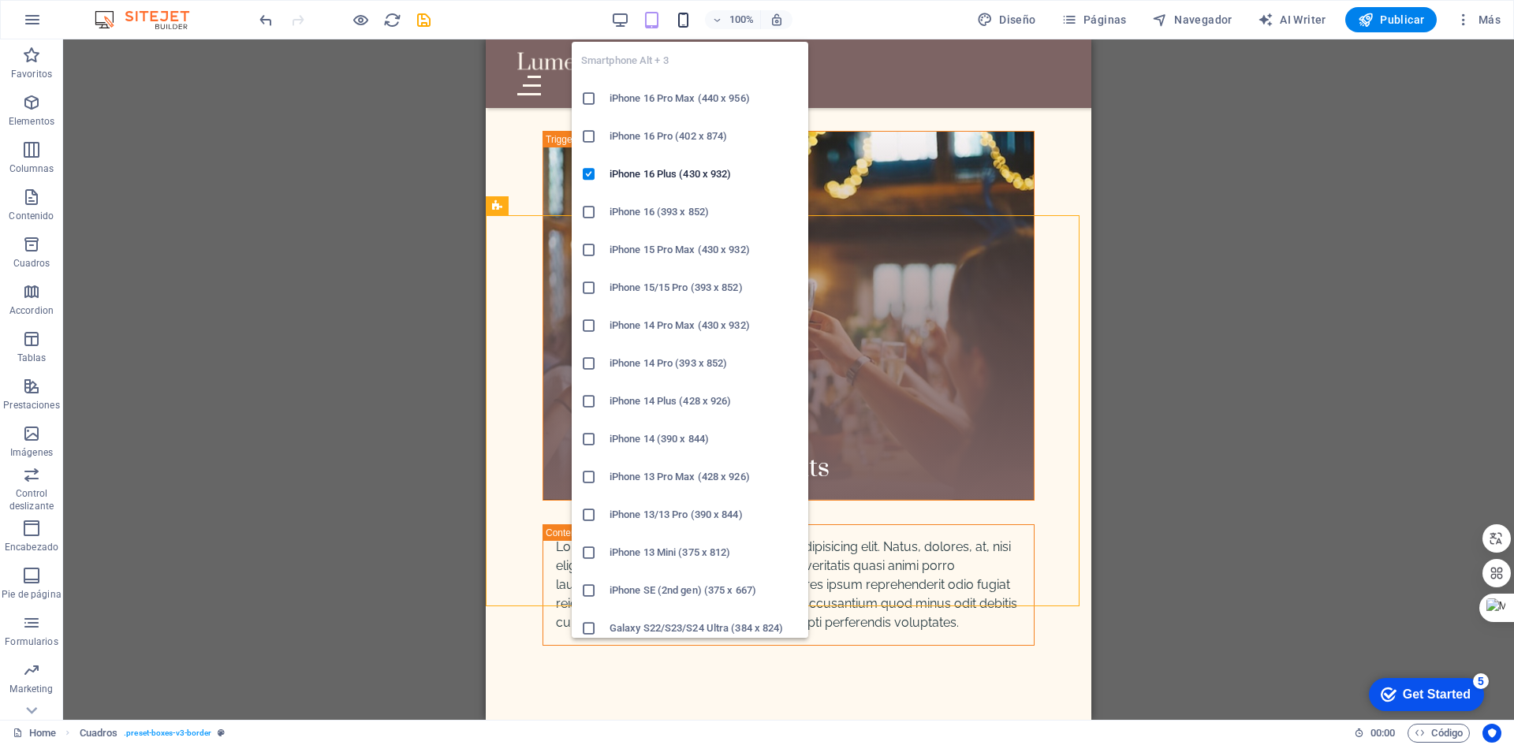
click at [682, 21] on icon "button" at bounding box center [683, 20] width 18 height 18
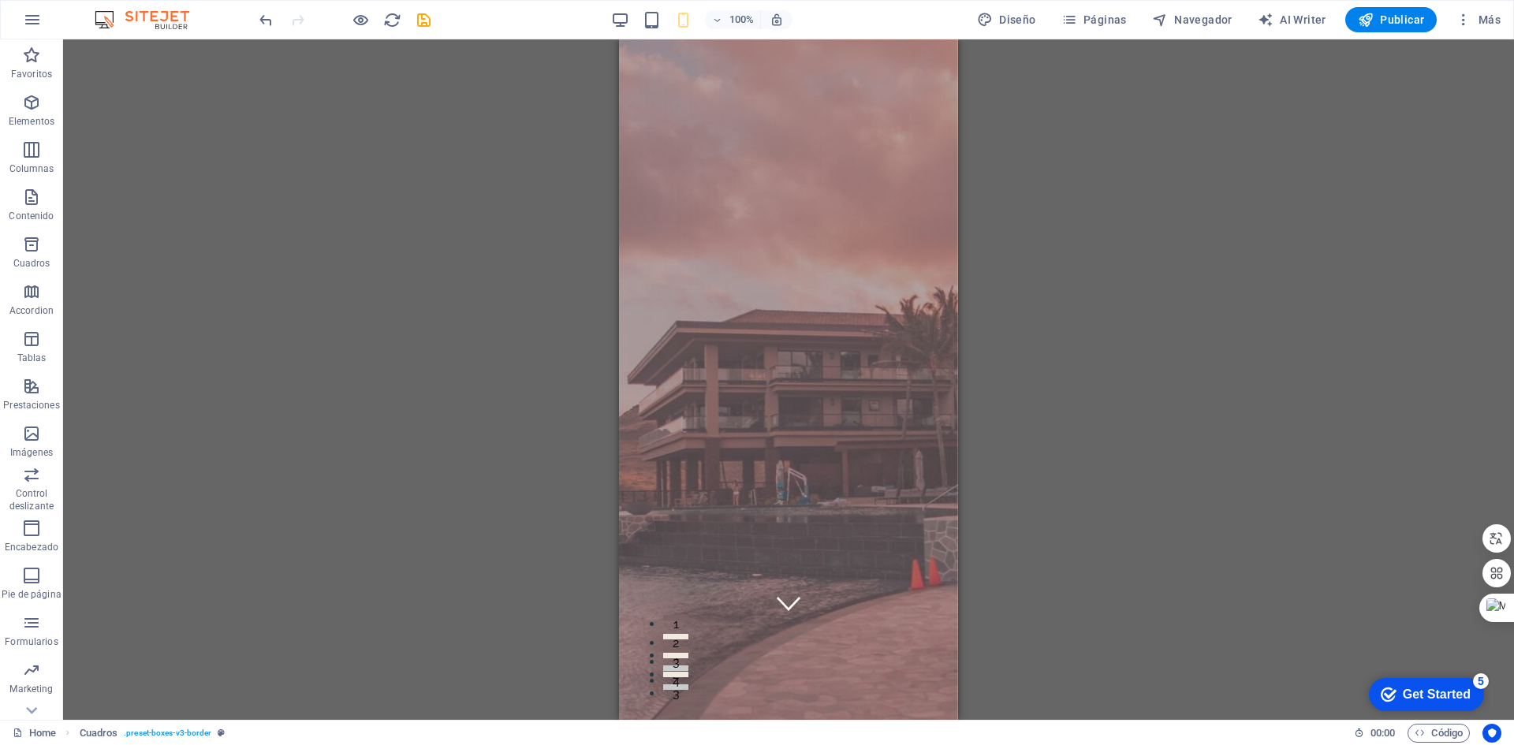
scroll to position [0, 0]
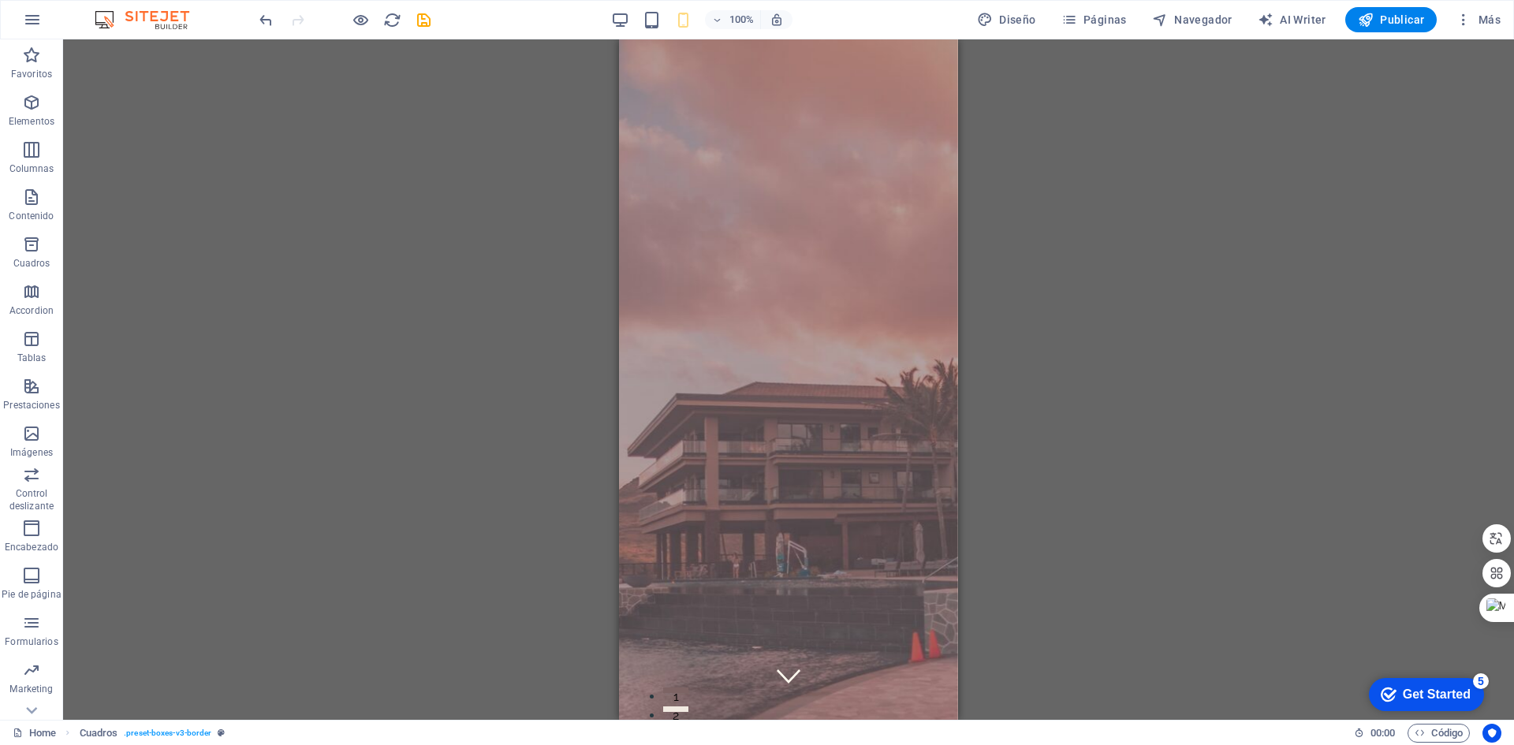
drag, startPoint x: 950, startPoint y: 595, endPoint x: 1614, endPoint y: 98, distance: 829.7
click at [37, 201] on icon "button" at bounding box center [31, 197] width 19 height 19
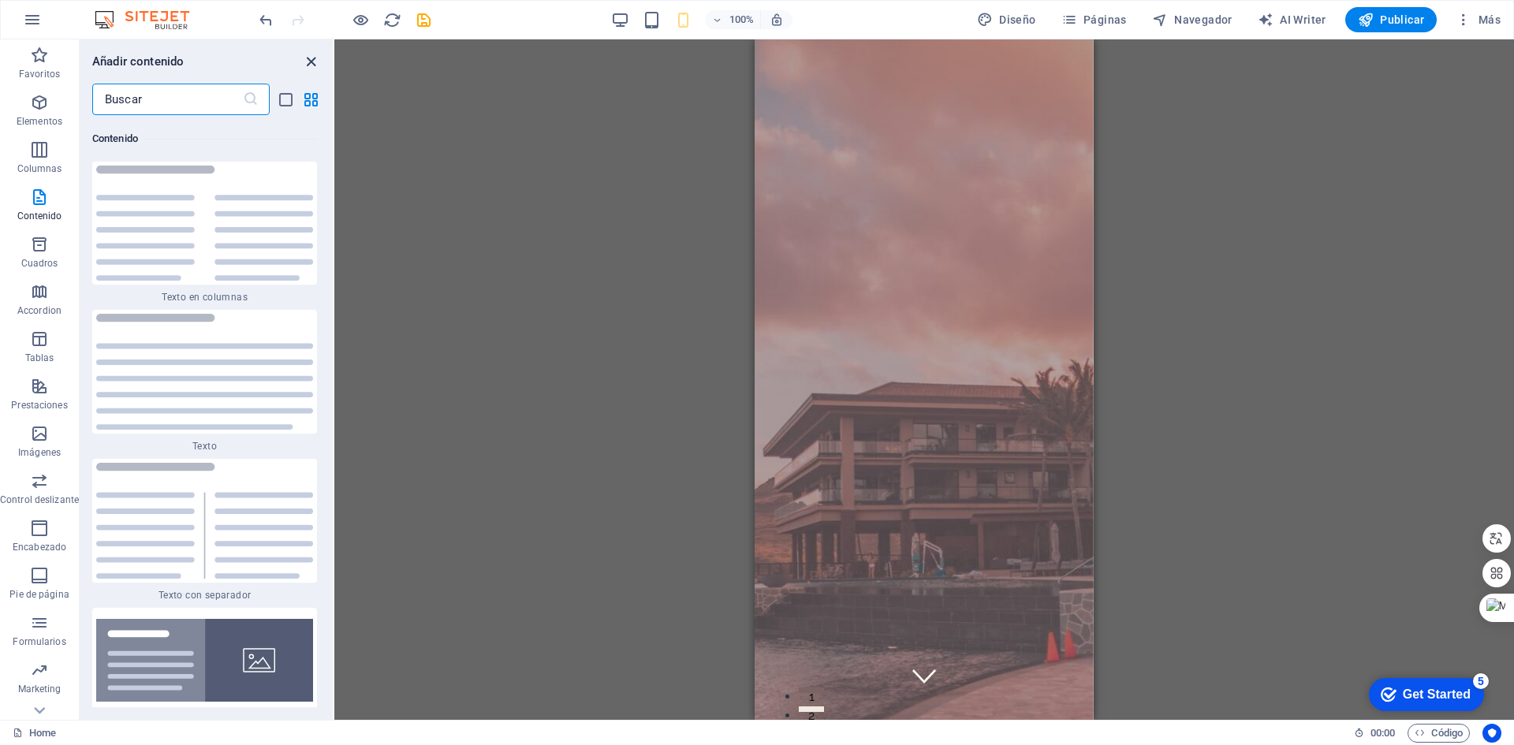
click at [309, 62] on icon "close panel" at bounding box center [311, 62] width 18 height 18
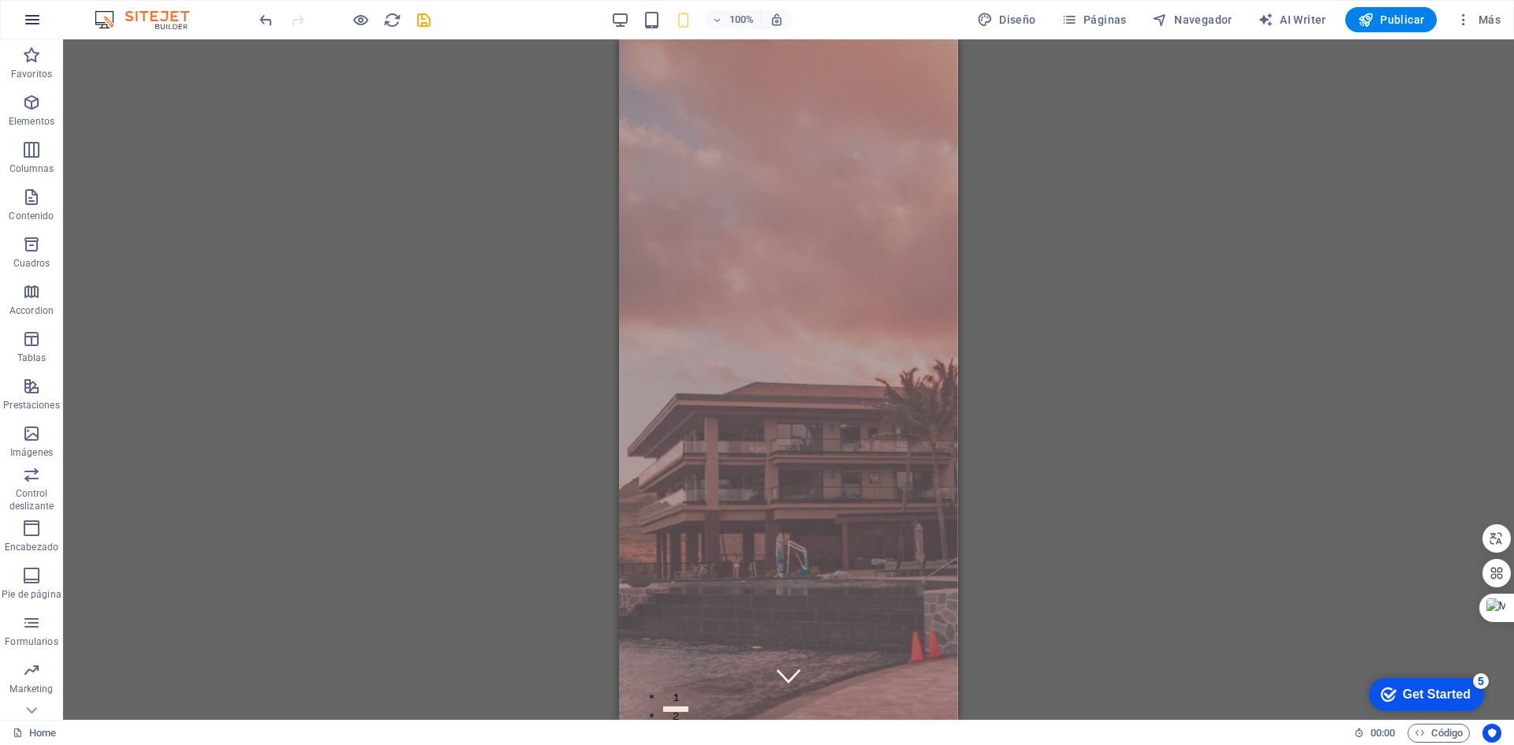
click at [27, 17] on icon "button" at bounding box center [32, 19] width 19 height 19
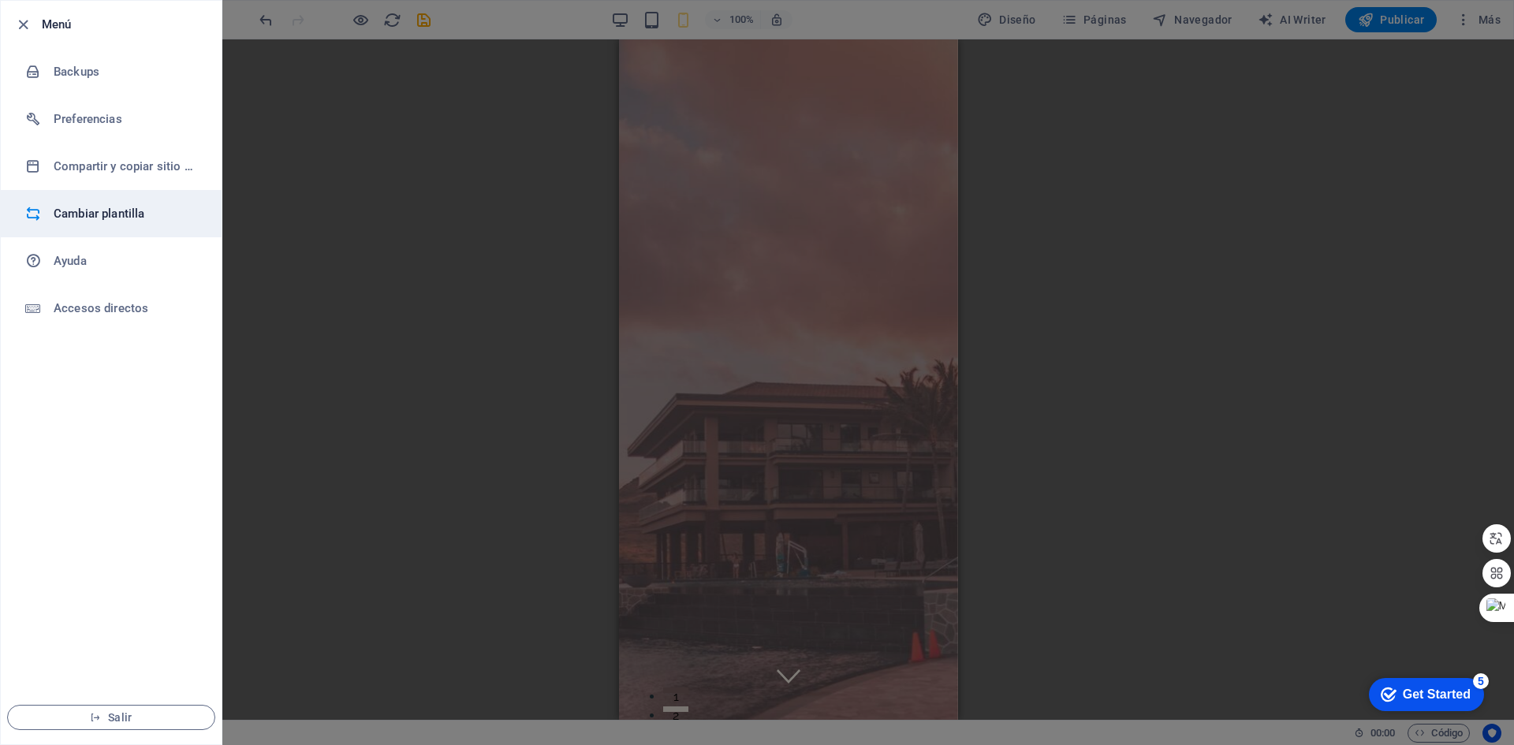
click at [103, 212] on h6 "Cambiar plantilla" at bounding box center [127, 213] width 146 height 19
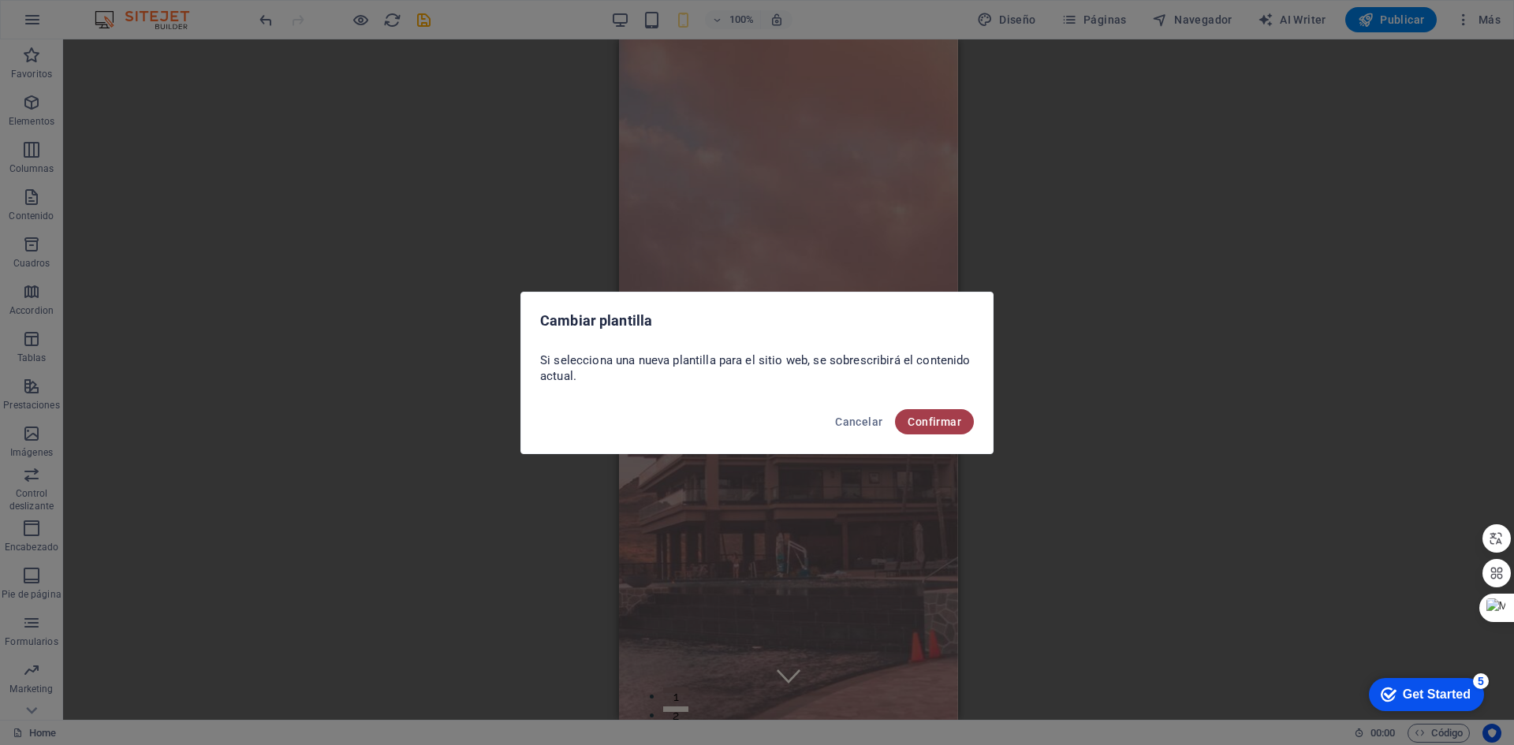
click at [925, 422] on span "Confirmar" at bounding box center [935, 422] width 54 height 13
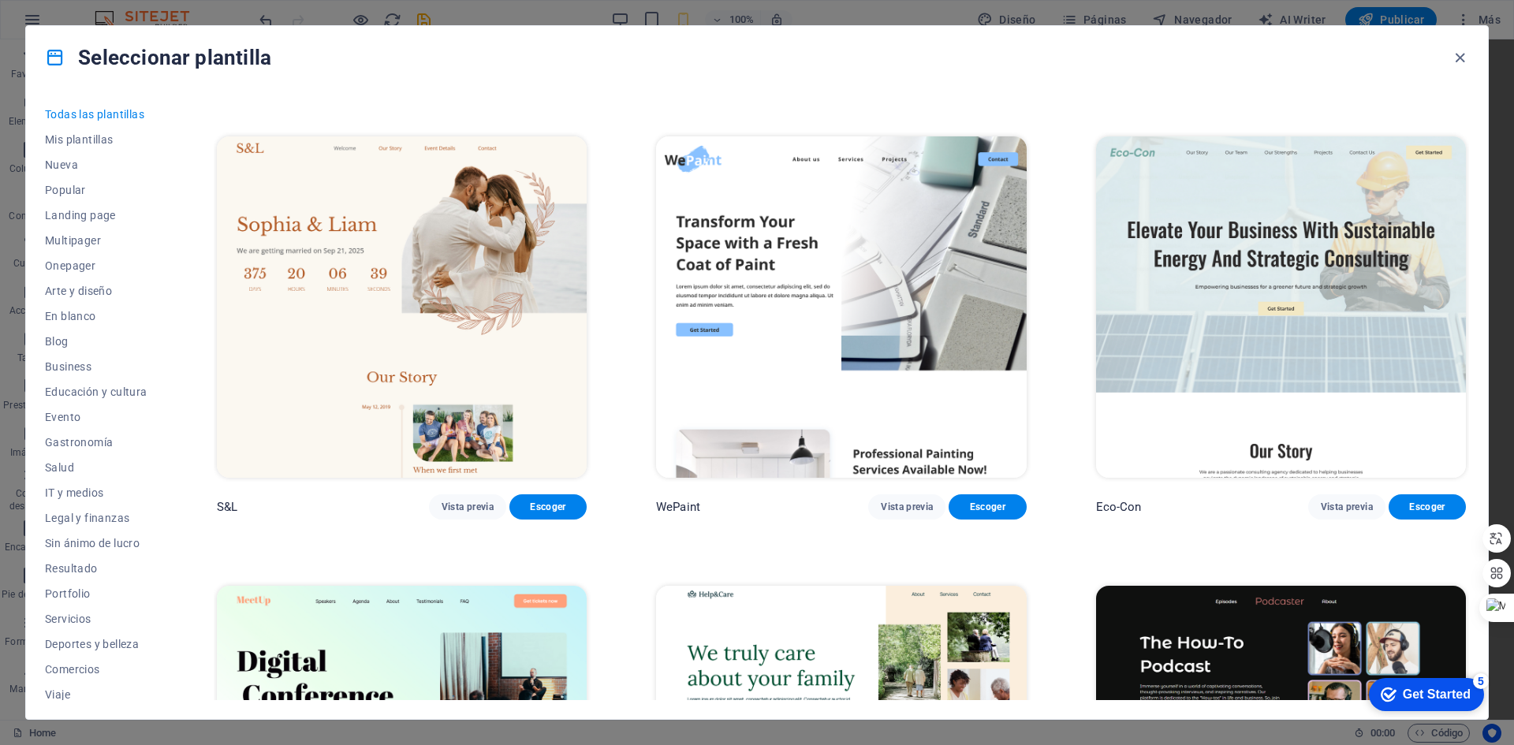
scroll to position [867, 0]
click at [1459, 54] on icon "button" at bounding box center [1460, 58] width 18 height 18
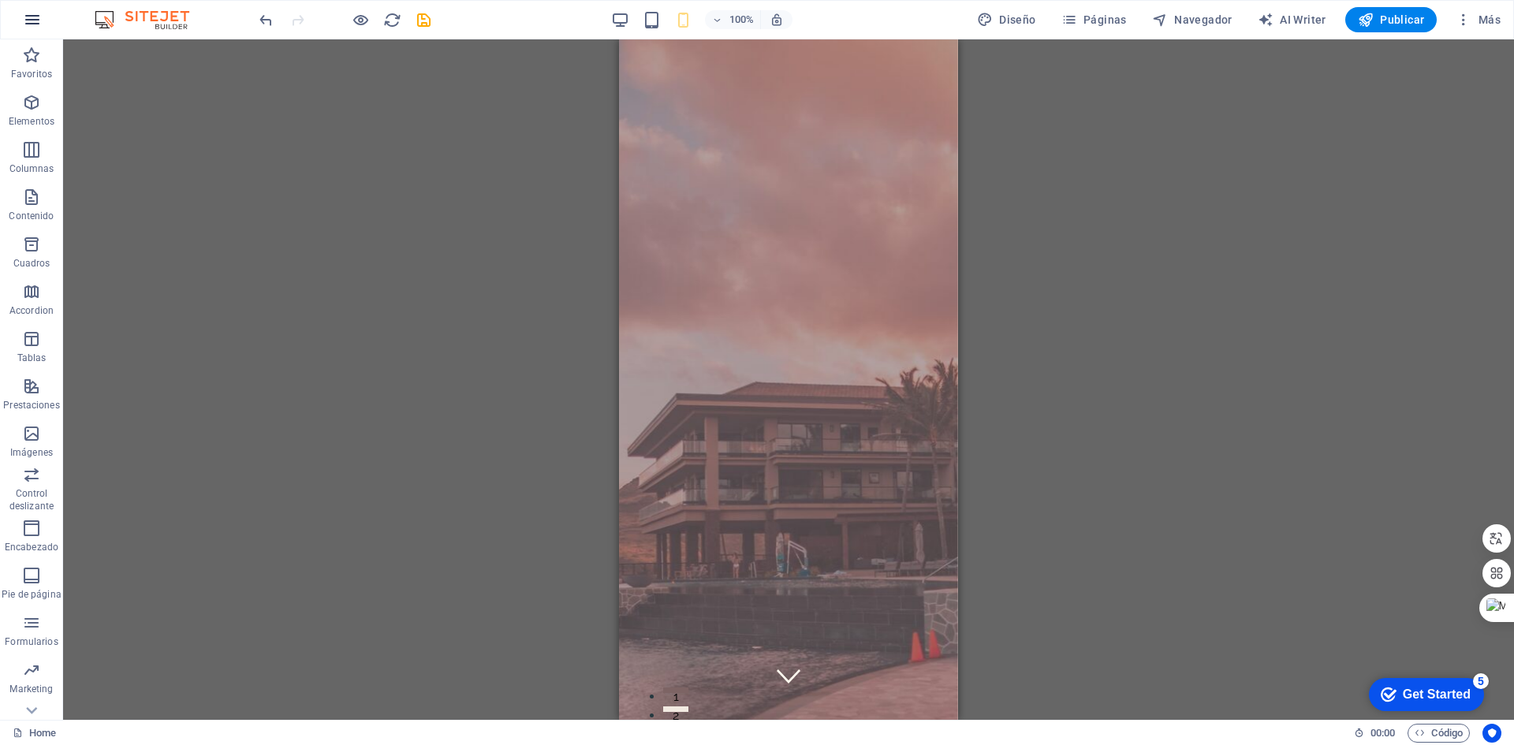
click at [36, 20] on icon "button" at bounding box center [32, 19] width 19 height 19
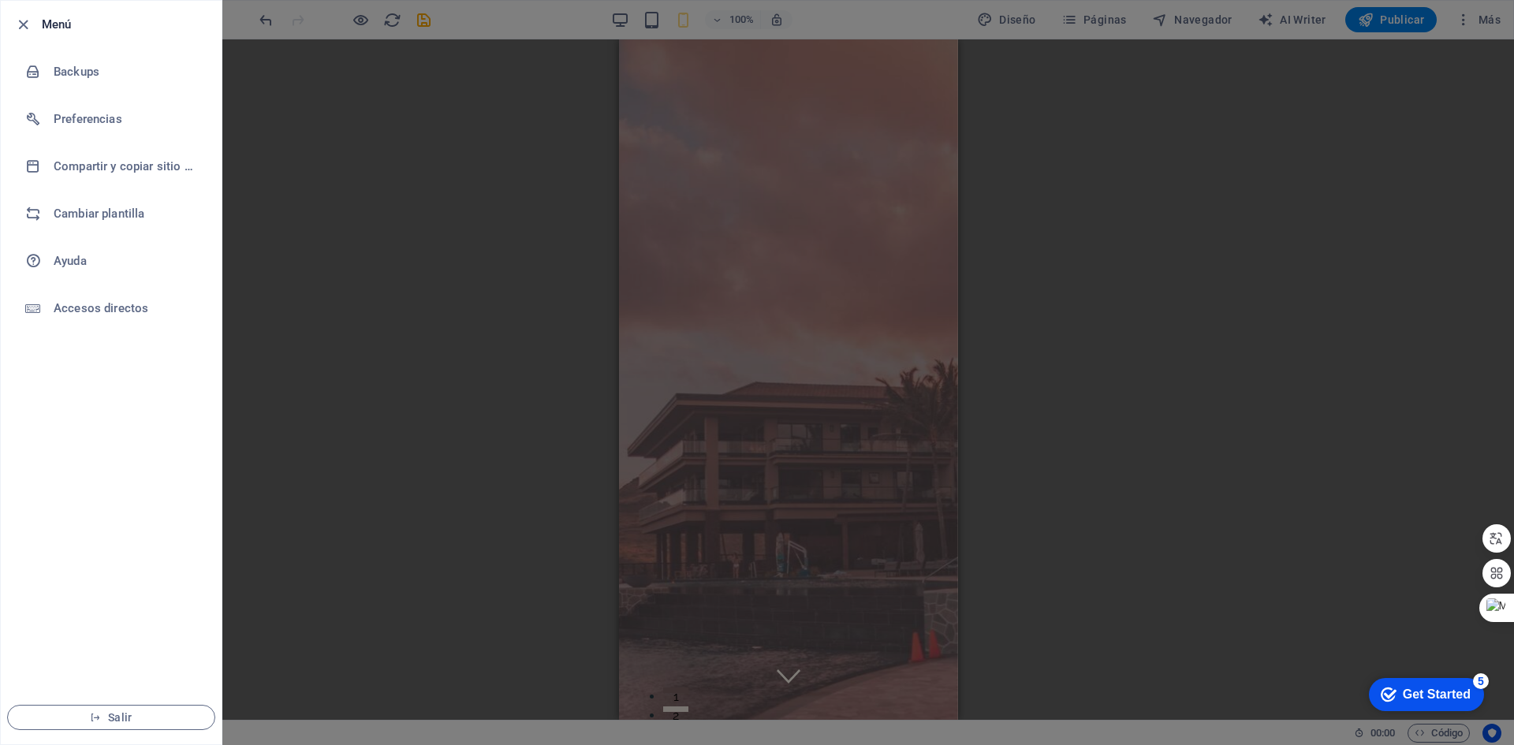
click at [925, 21] on div at bounding box center [757, 372] width 1514 height 745
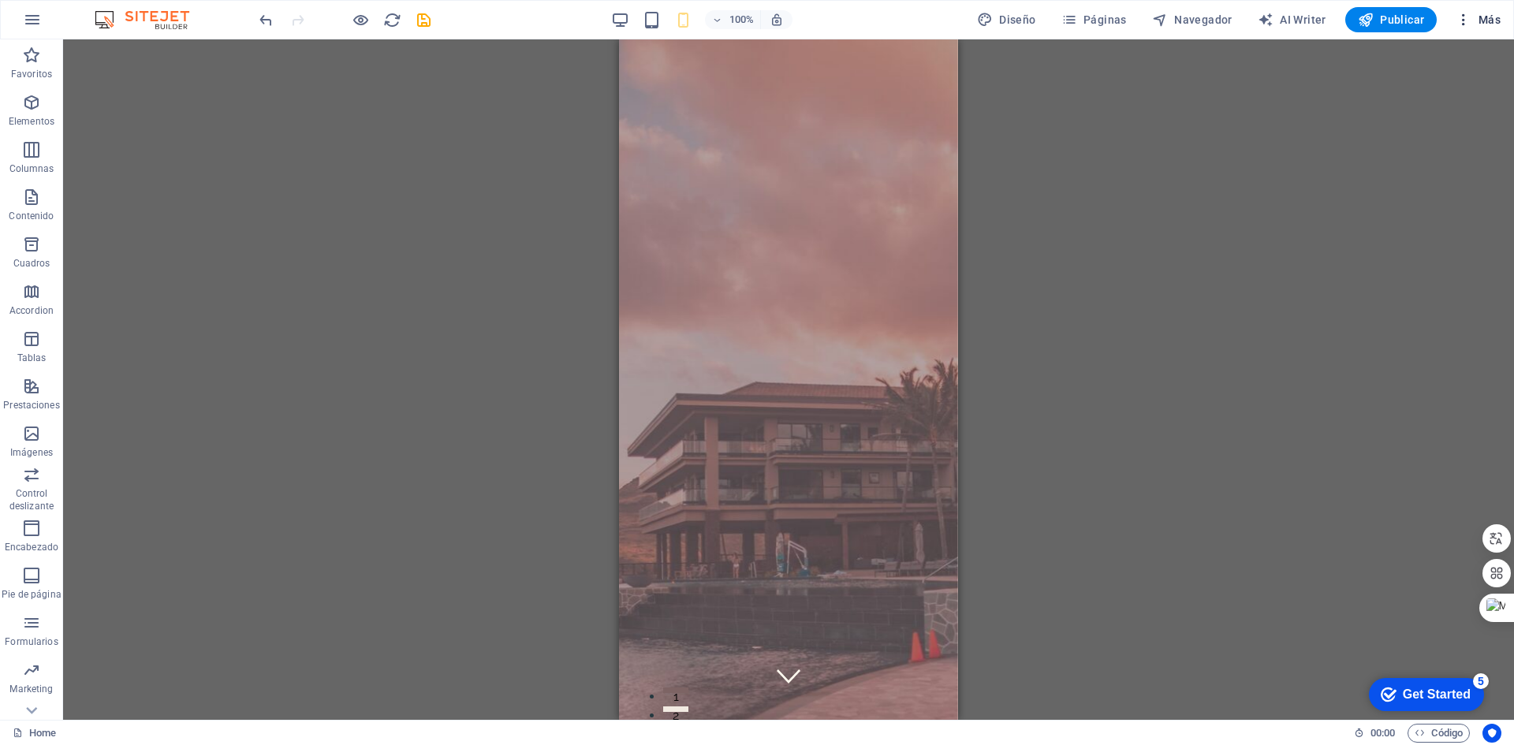
click at [1467, 29] on button "Más" at bounding box center [1478, 19] width 58 height 25
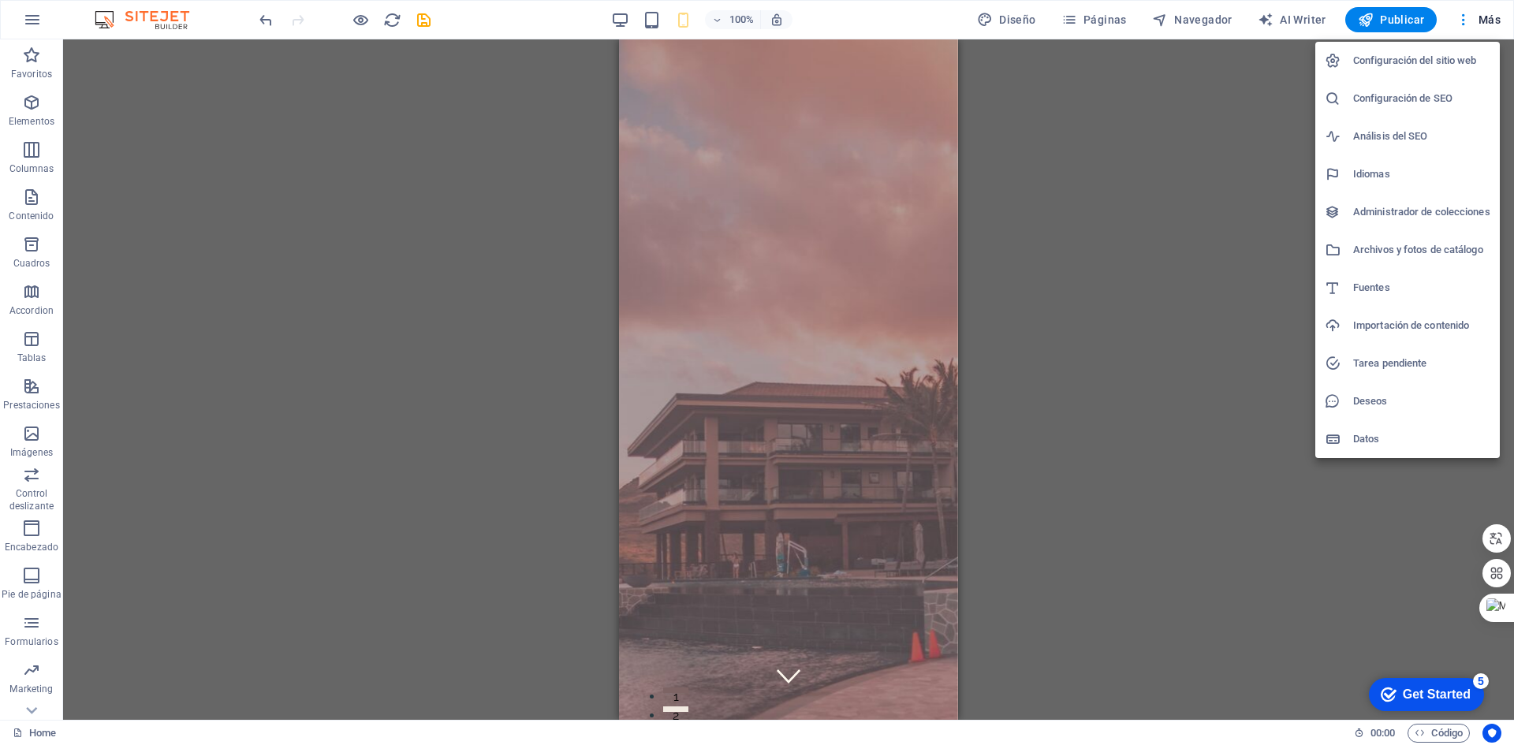
click at [237, 18] on div at bounding box center [757, 372] width 1514 height 745
